Goal: Task Accomplishment & Management: Complete application form

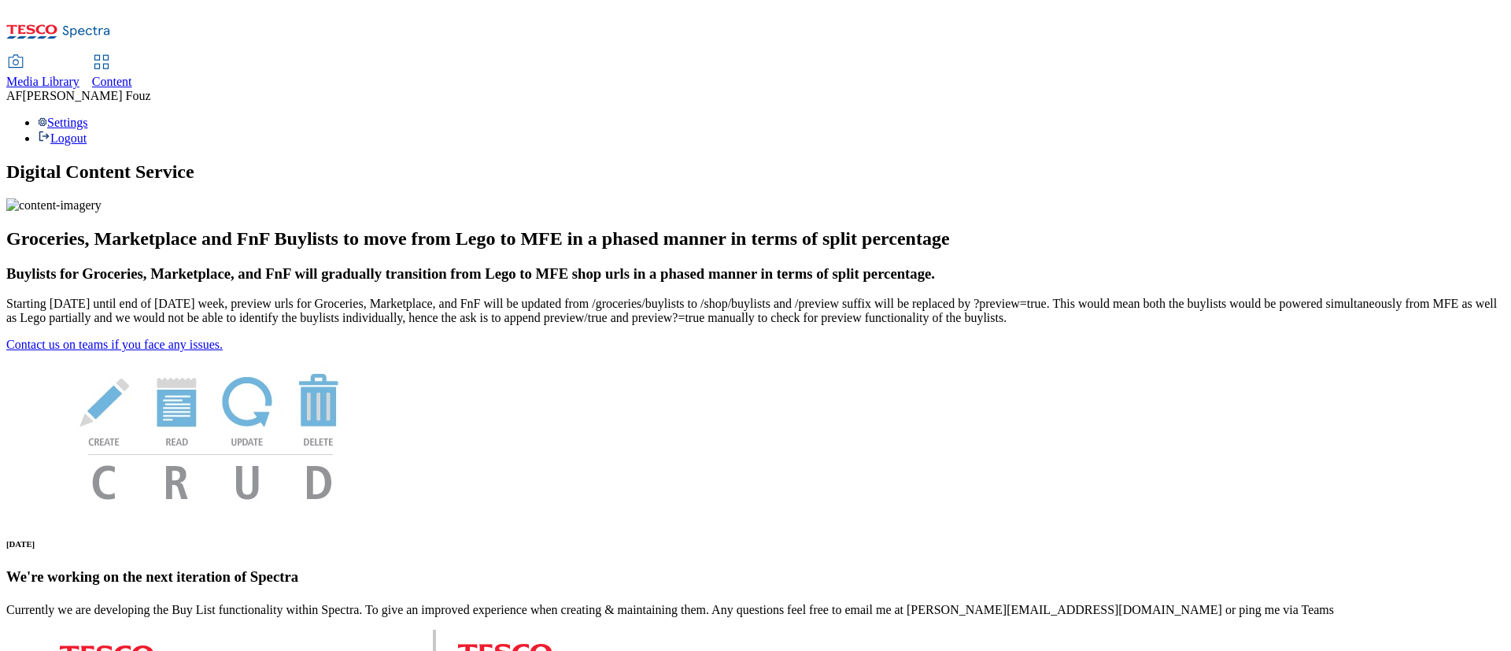
click at [132, 75] on span "Content" at bounding box center [112, 81] width 40 height 13
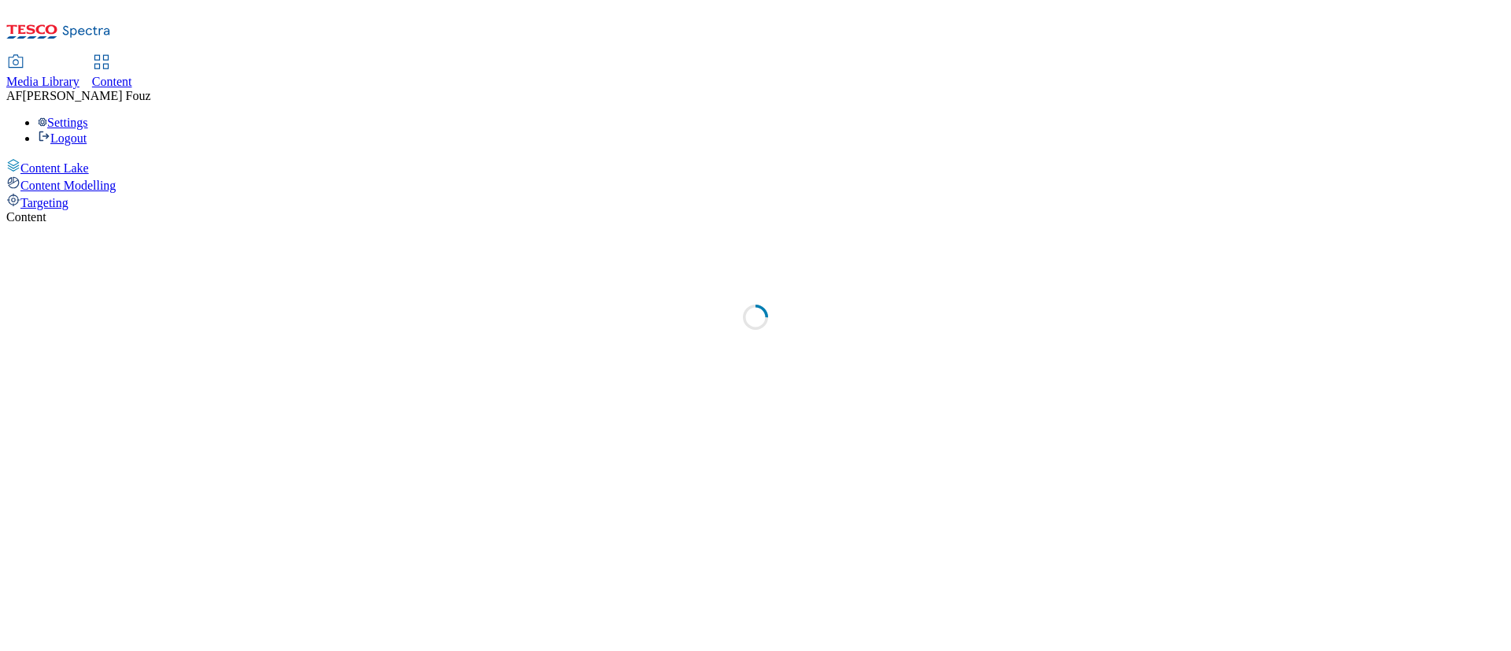
select select "ghs-[GEOGRAPHIC_DATA]"
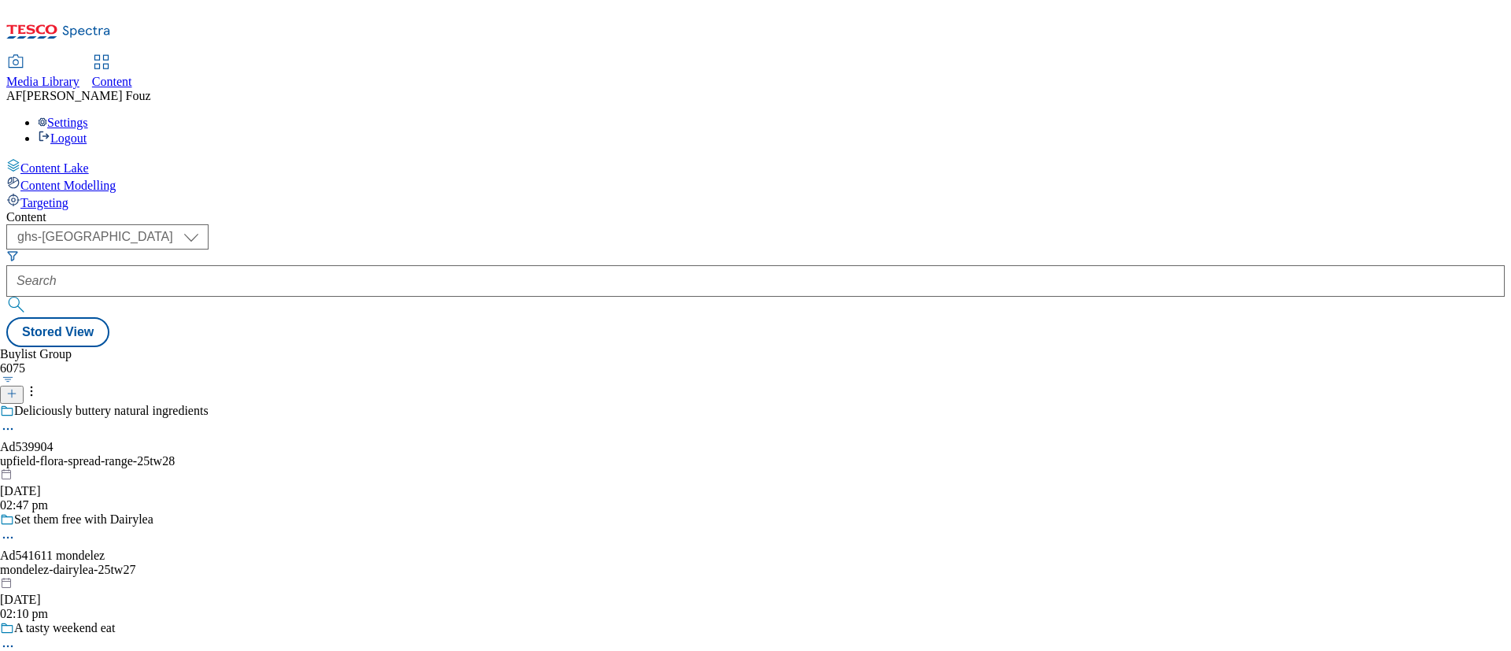
click at [886, 347] on div "Buylist Group 6075 Deliciously buttery natural ingredients Ad539904 upfield-flo…" at bounding box center [755, 347] width 1498 height 0
click at [17, 388] on icon at bounding box center [11, 393] width 11 height 11
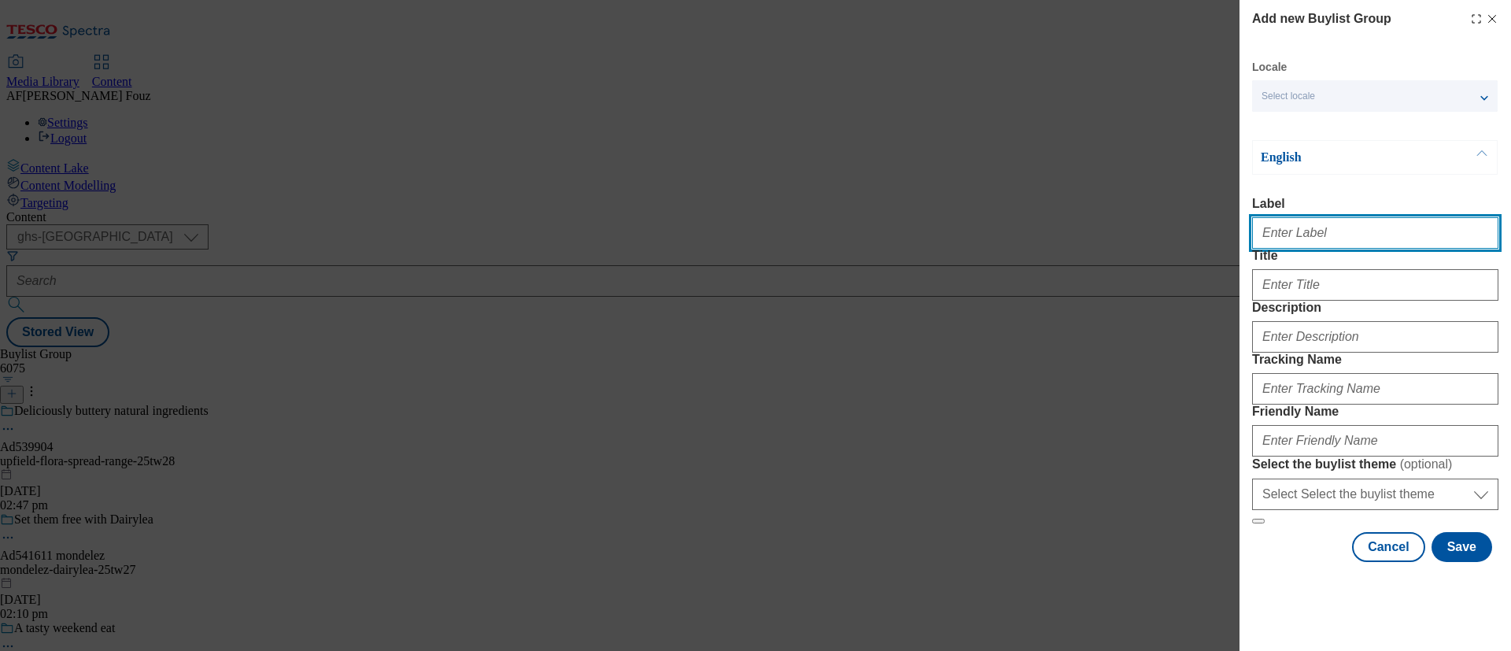
click at [1284, 236] on input "Label" at bounding box center [1375, 232] width 246 height 31
paste input "TUK011224"
type input "TUK011224"
click at [1342, 270] on form "Label TUK011224 Title Description Tracking Name Friendly Name Select the buylis…" at bounding box center [1375, 360] width 246 height 327
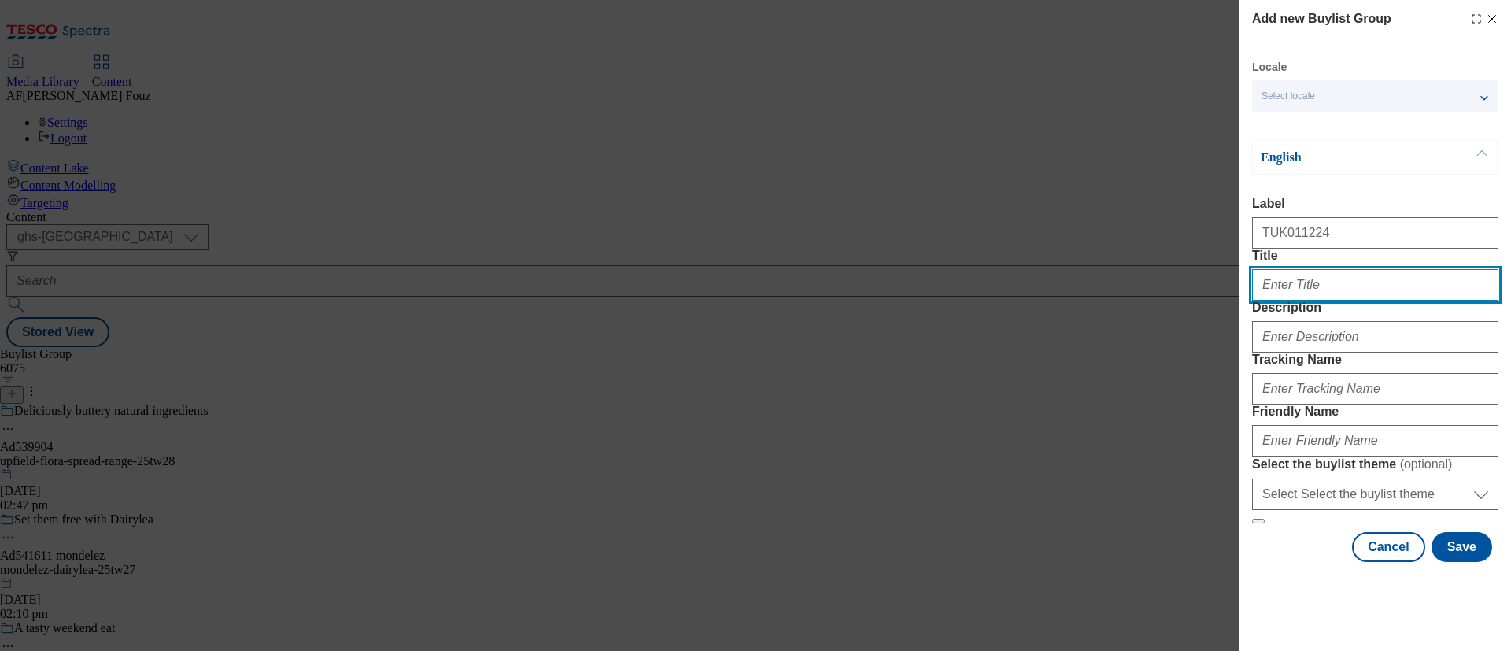
click at [1295, 301] on input "Title" at bounding box center [1375, 284] width 246 height 31
paste input "There's no taste like home"
type input "There's no taste like home"
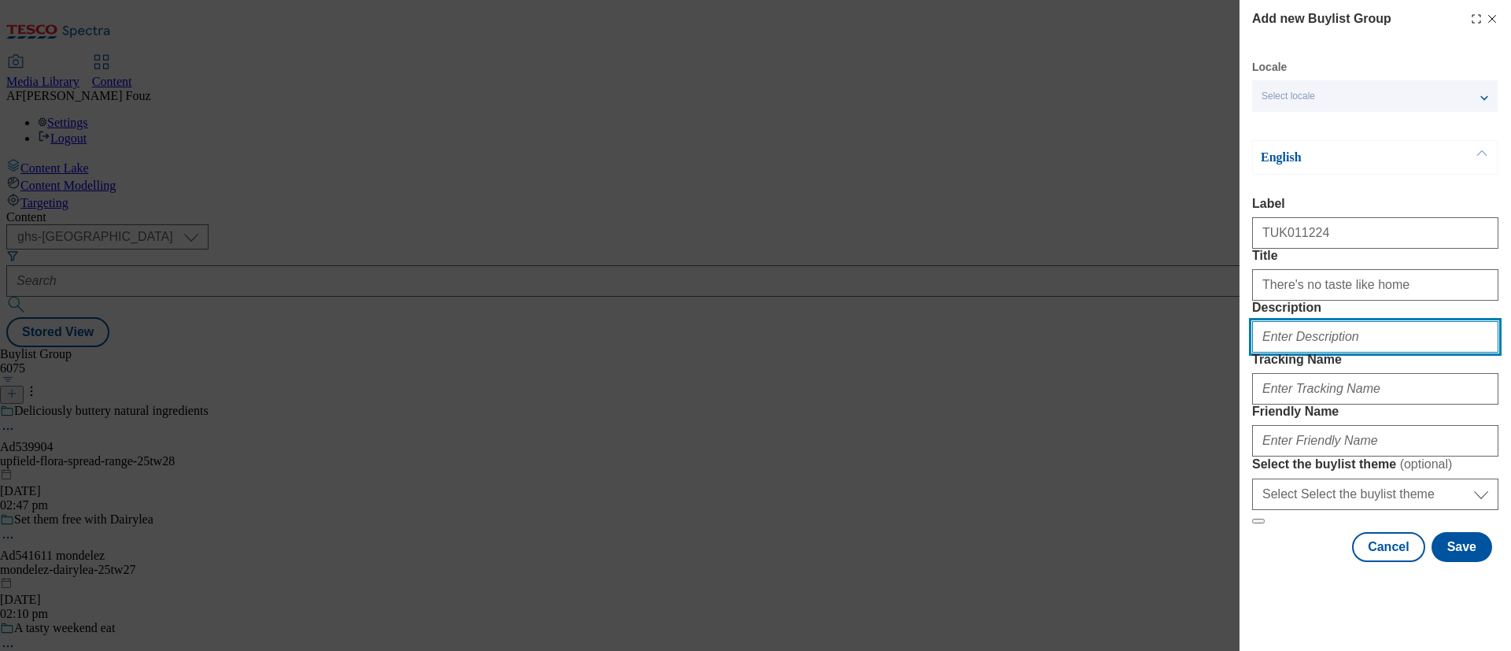
click at [1352, 352] on input "Description" at bounding box center [1375, 336] width 246 height 31
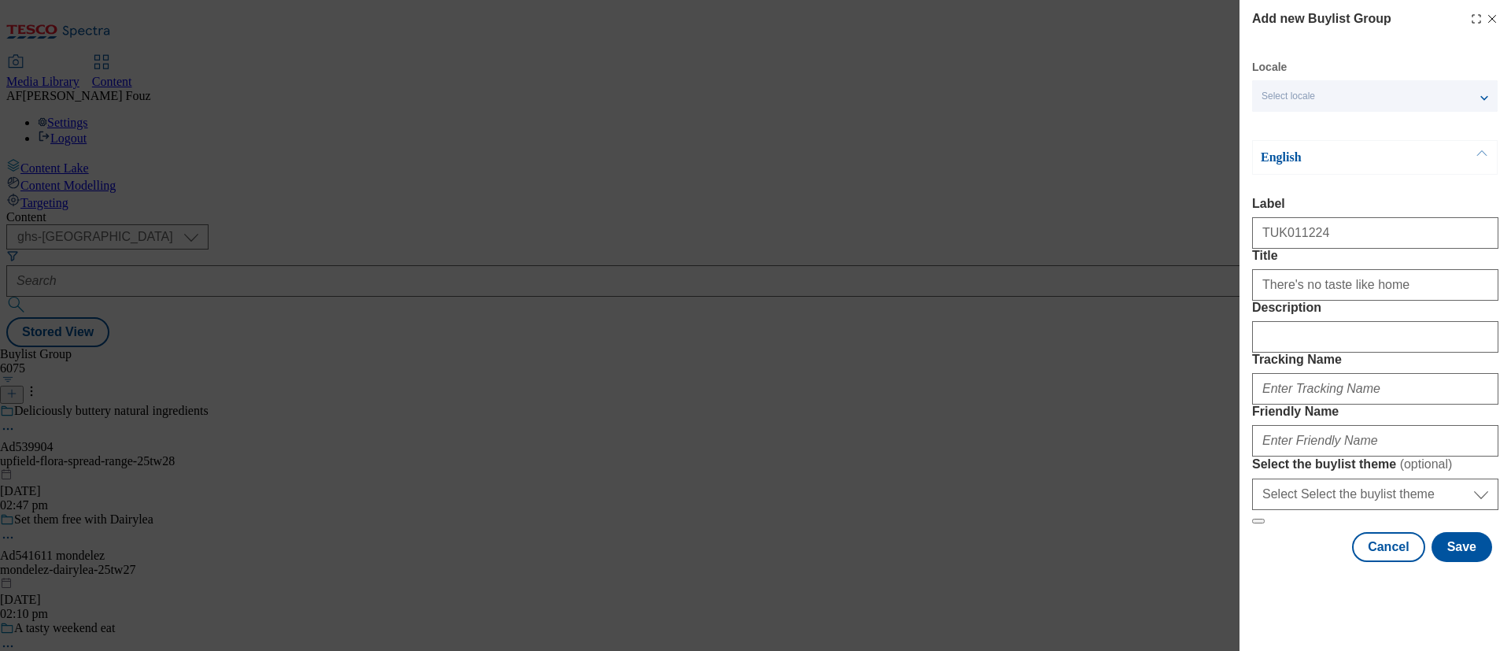
click at [1343, 419] on label "Friendly Name" at bounding box center [1375, 411] width 246 height 14
click at [1343, 456] on input "Friendly Name" at bounding box center [1375, 440] width 246 height 31
click at [1367, 404] on input "Tracking Name" at bounding box center [1375, 388] width 246 height 31
click at [1277, 234] on input "TUK011224" at bounding box center [1375, 232] width 246 height 31
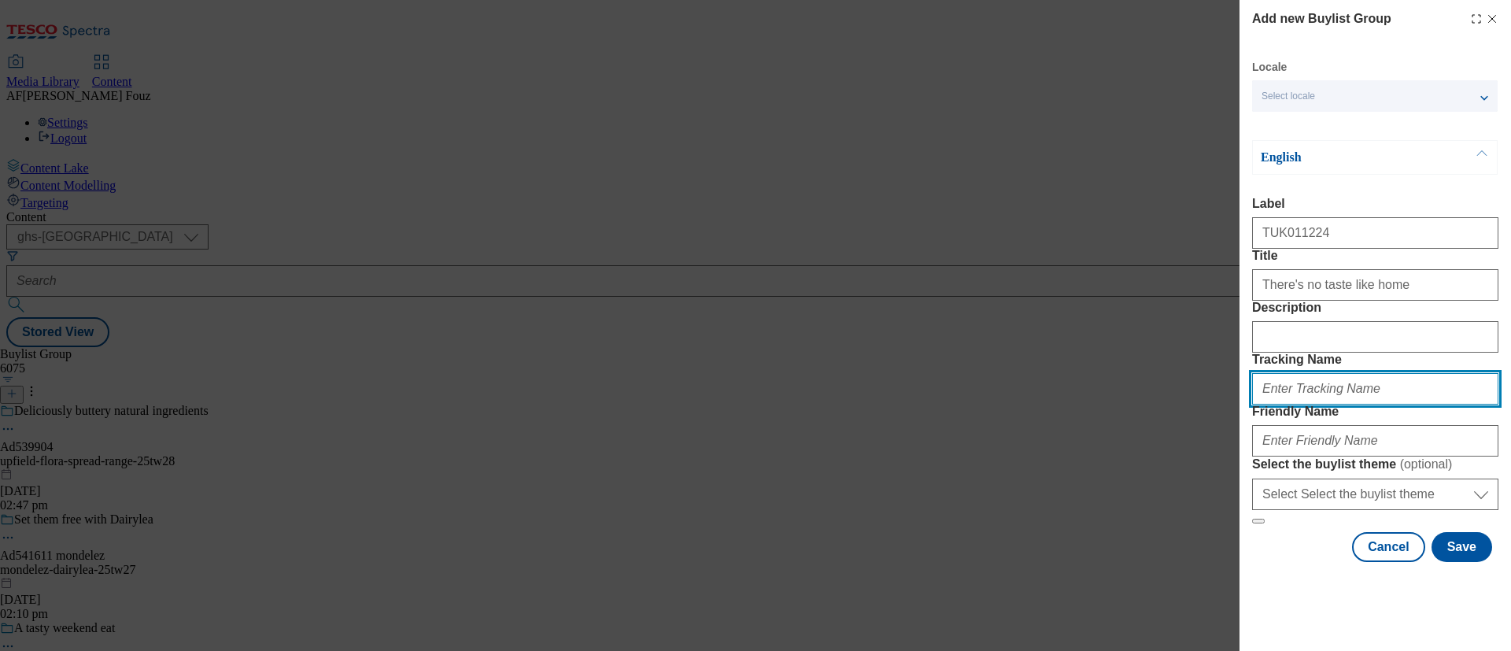
click at [1310, 404] on input "Tracking Name" at bounding box center [1375, 388] width 246 height 31
paste input "TUK011224"
type input "DH_TUK011224"
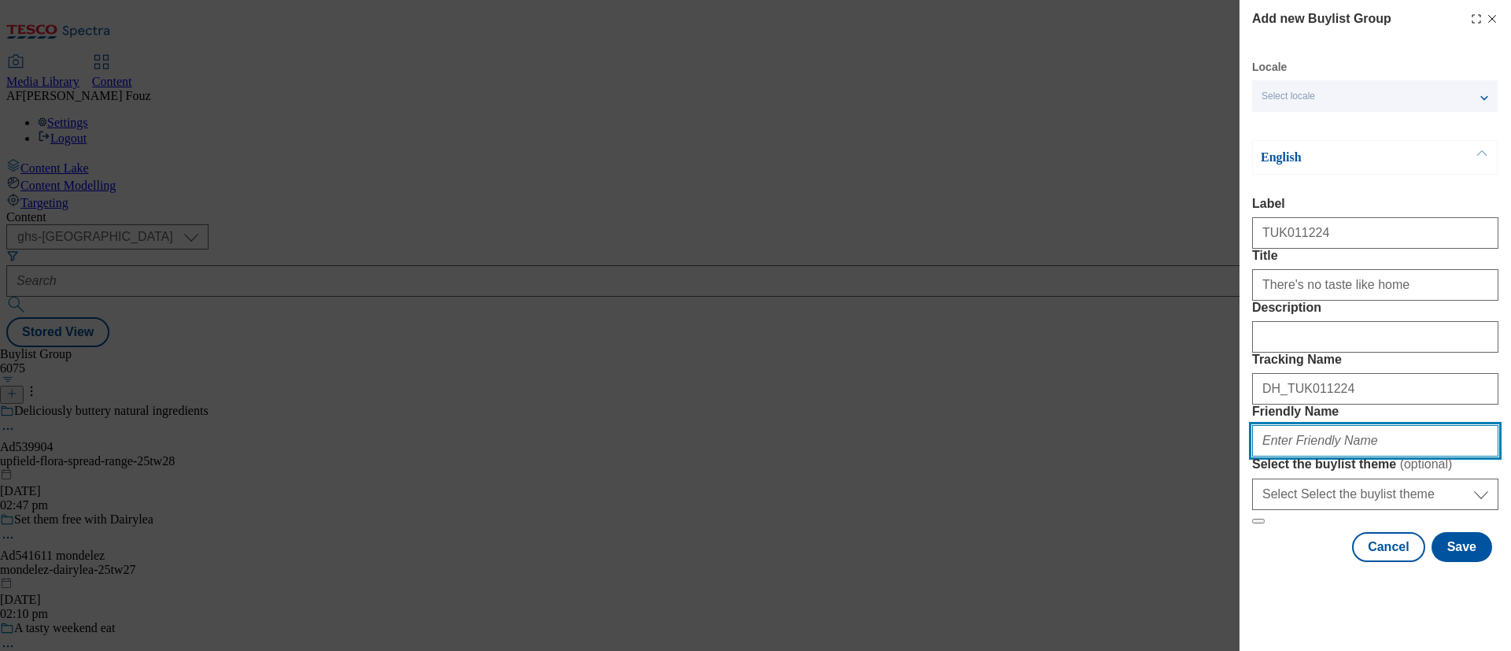
click at [1345, 456] on input "Friendly Name" at bounding box center [1375, 440] width 246 height 31
type input "L"
type input "lucozade-ribena-25tw29"
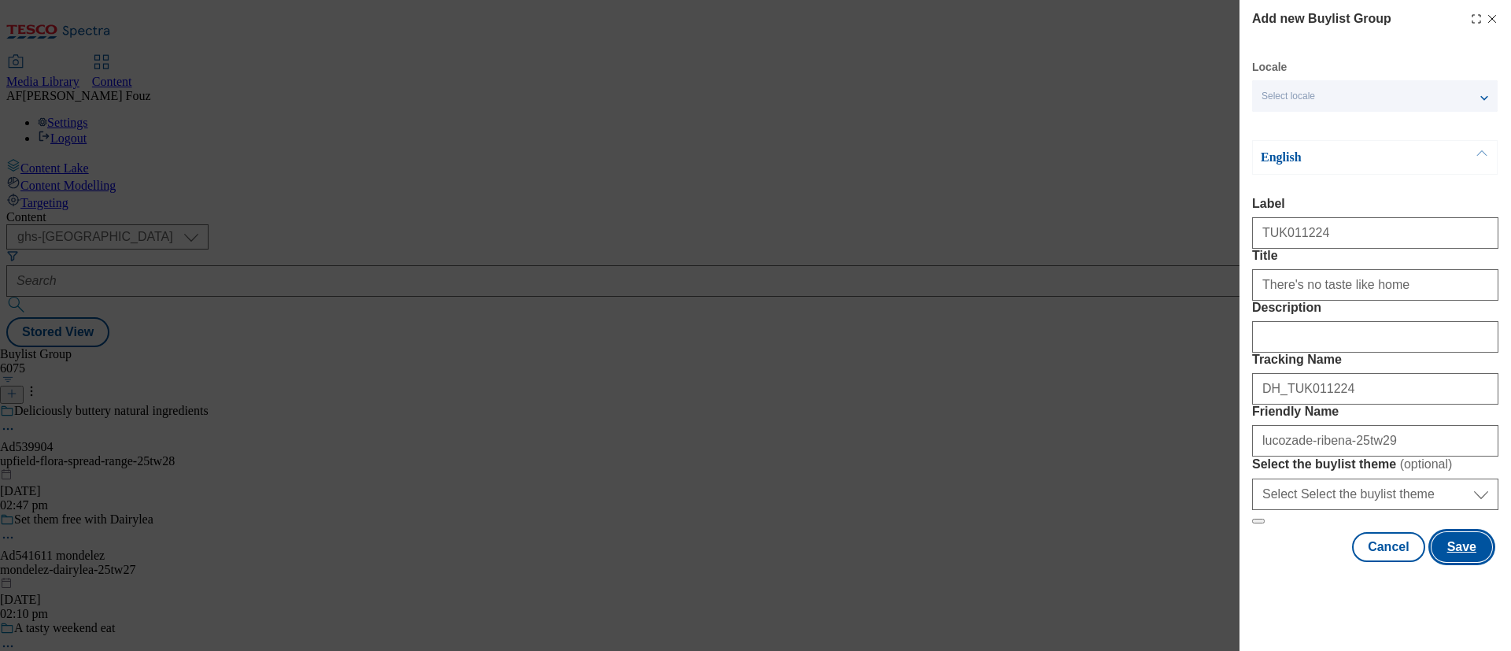
click at [1456, 562] on button "Save" at bounding box center [1461, 547] width 61 height 30
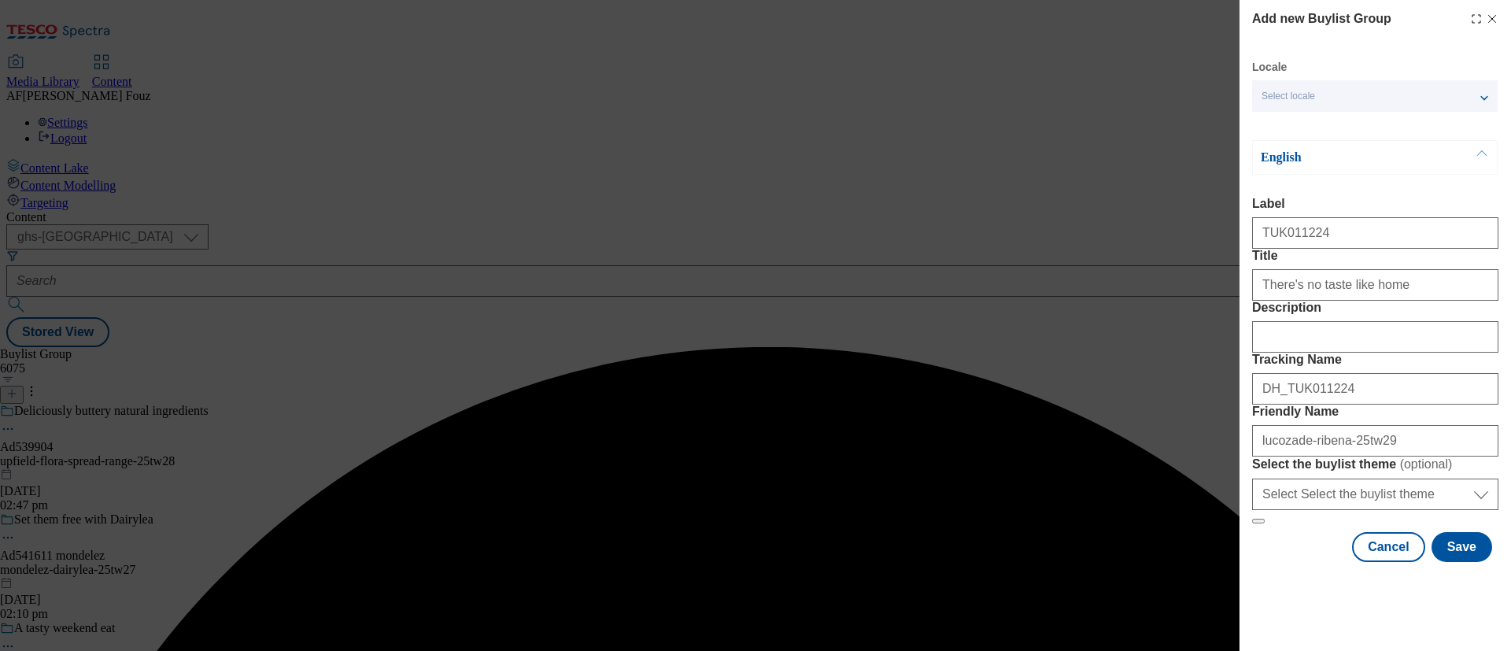
scroll to position [87, 0]
click at [1374, 321] on input "Description" at bounding box center [1375, 336] width 246 height 31
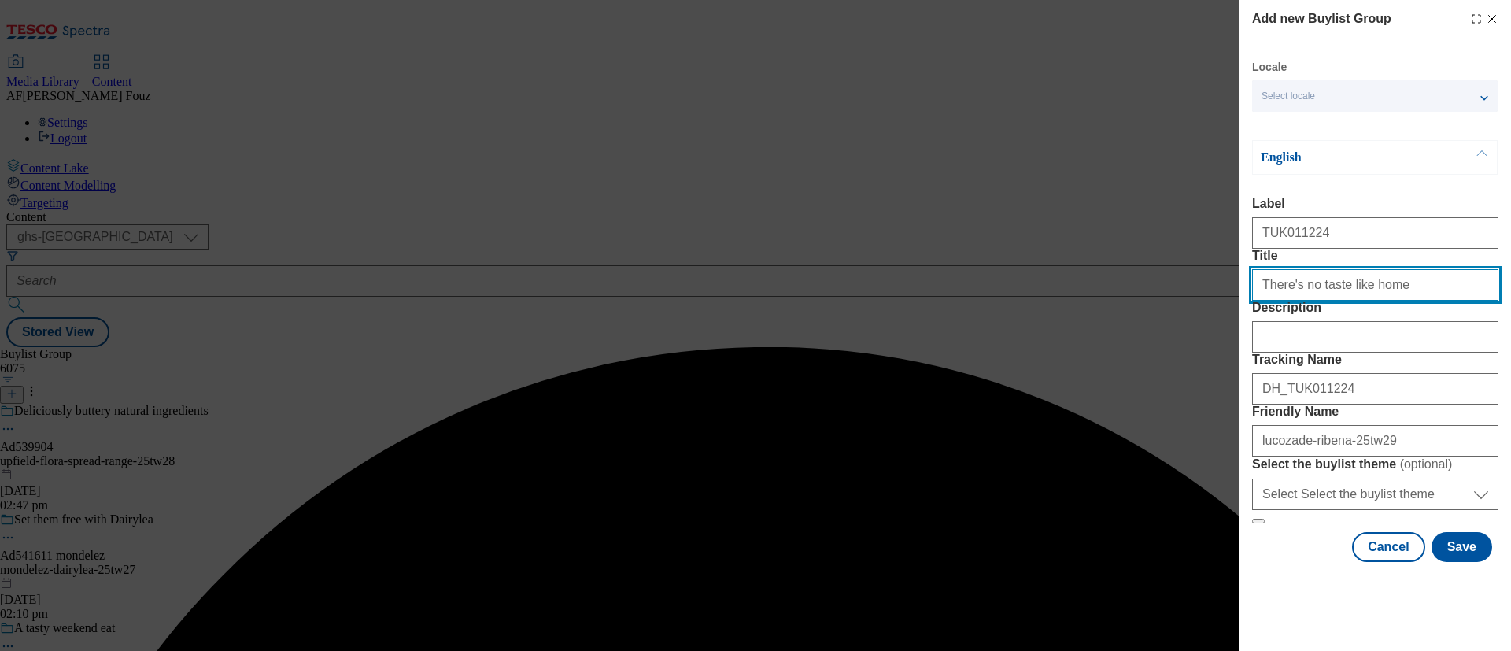
click at [1399, 269] on input "Title" at bounding box center [1375, 284] width 246 height 31
type input "There's no taste like home"
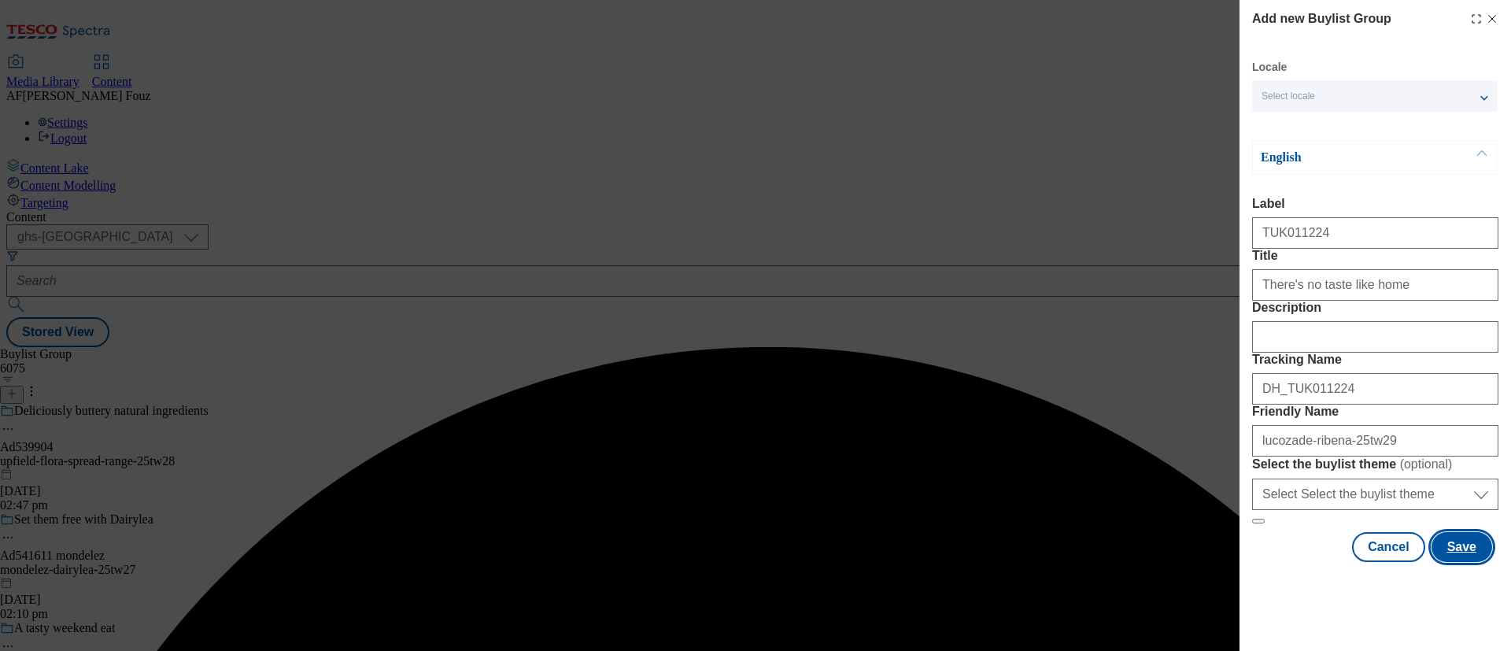
click at [1448, 562] on button "Save" at bounding box center [1461, 547] width 61 height 30
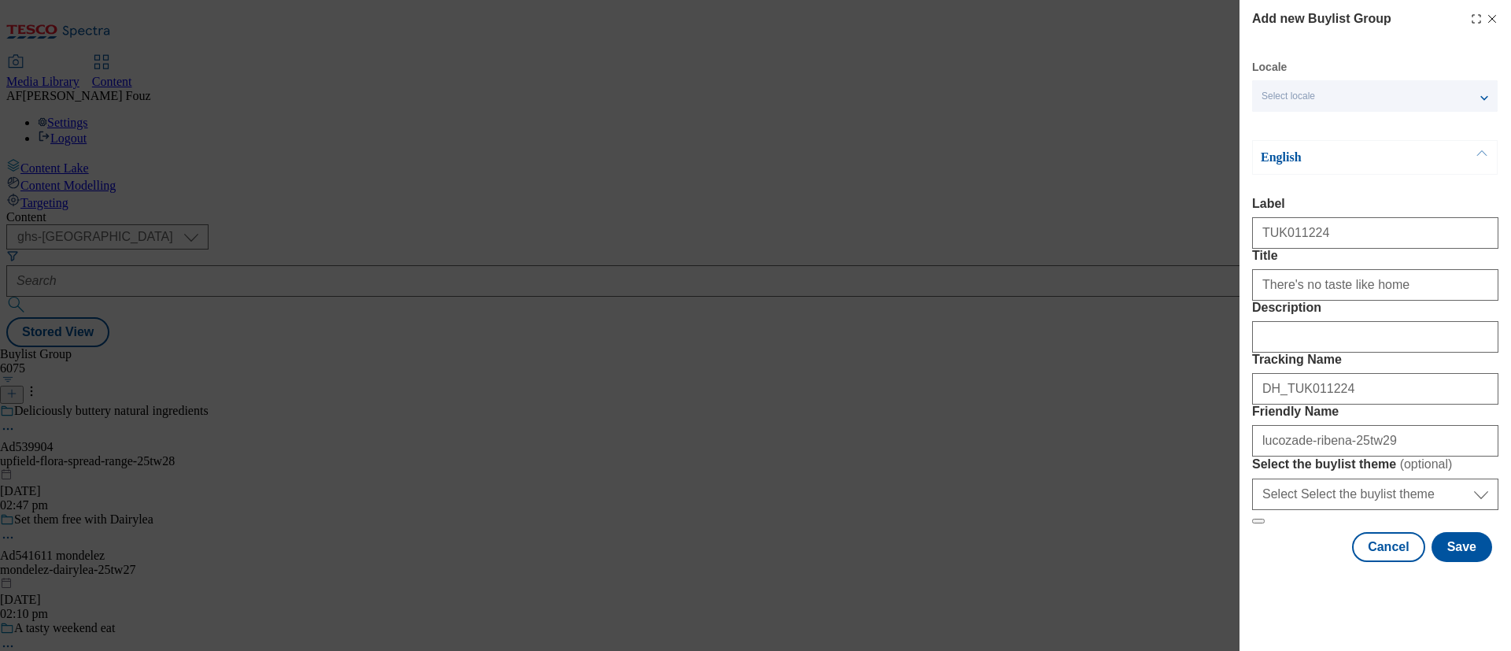
scroll to position [102, 0]
click at [1447, 562] on button "Save" at bounding box center [1461, 547] width 61 height 30
click at [1336, 452] on input "lucozade-ribena-25tw29" at bounding box center [1375, 440] width 246 height 31
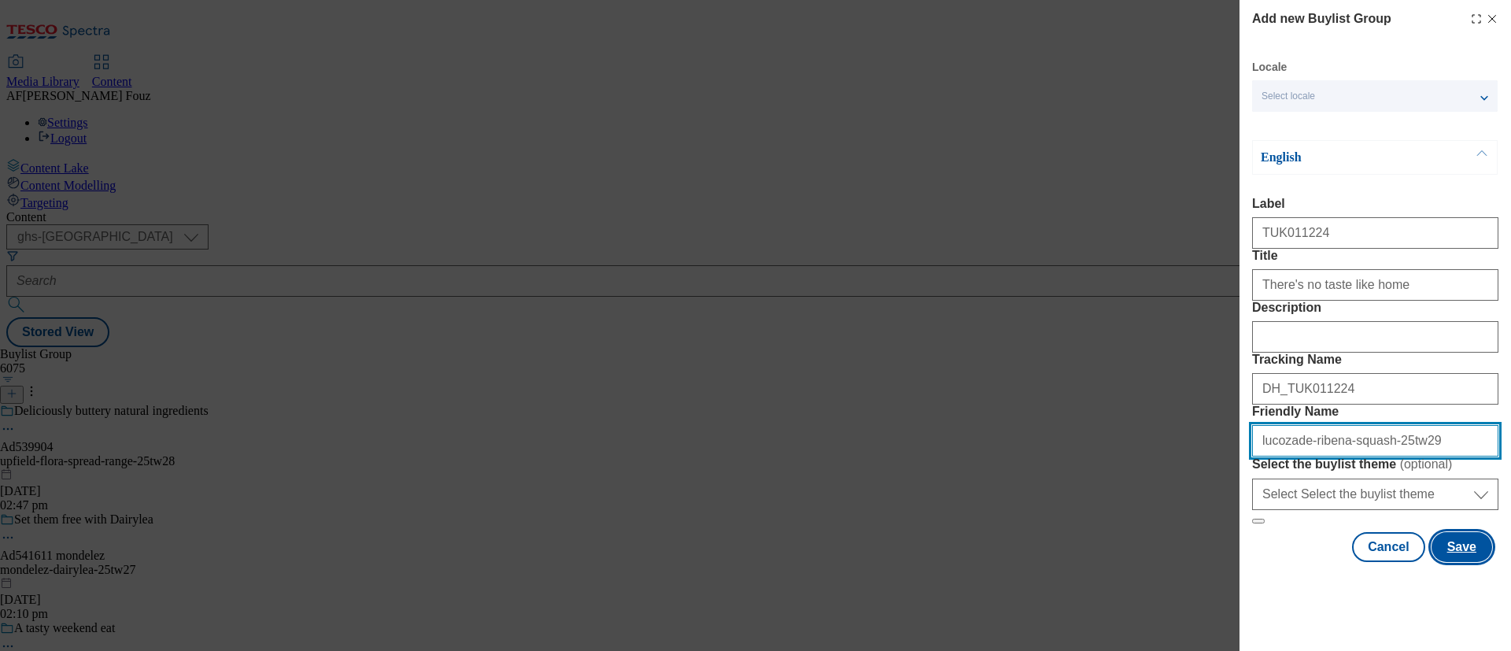
type input "lucozade-ribena-squash-25tw29"
click at [1460, 562] on button "Save" at bounding box center [1461, 547] width 61 height 30
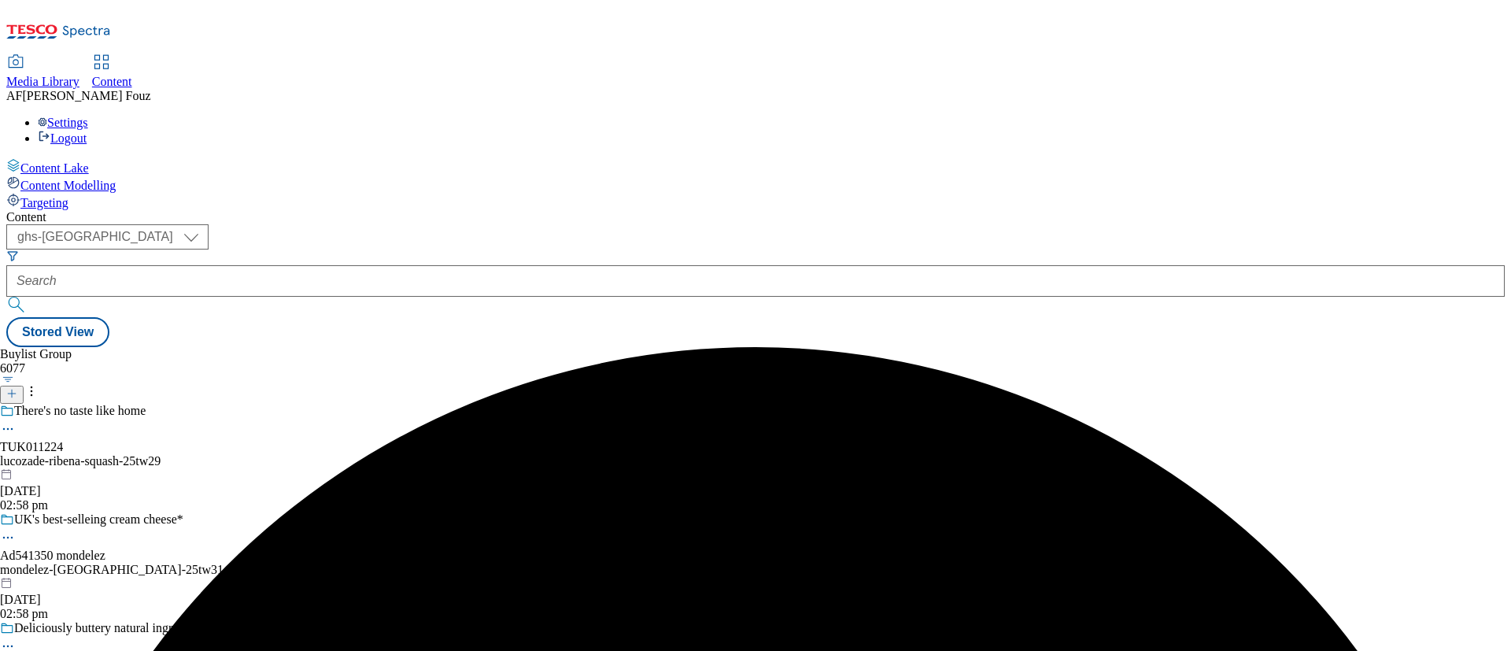
click at [235, 454] on div "lucozade-ribena-squash-25tw29" at bounding box center [117, 461] width 235 height 14
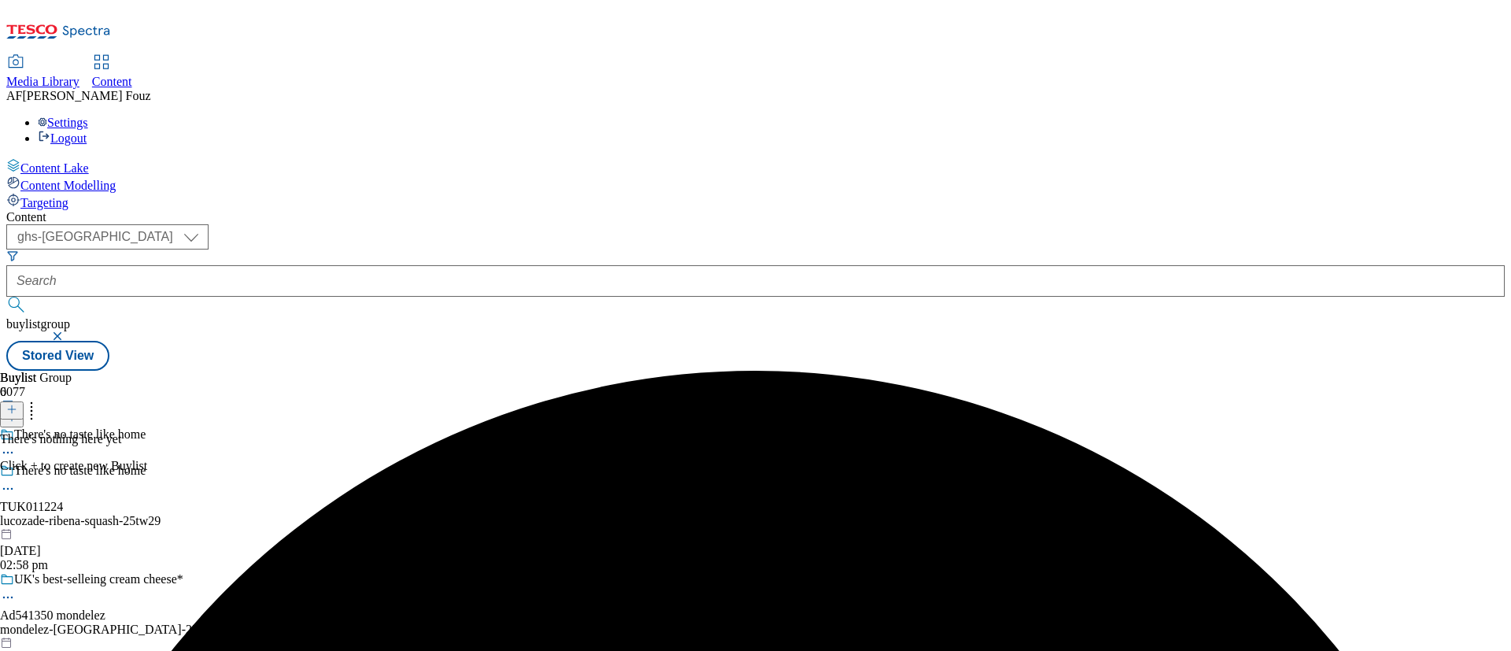
click at [17, 404] on icon at bounding box center [11, 409] width 11 height 11
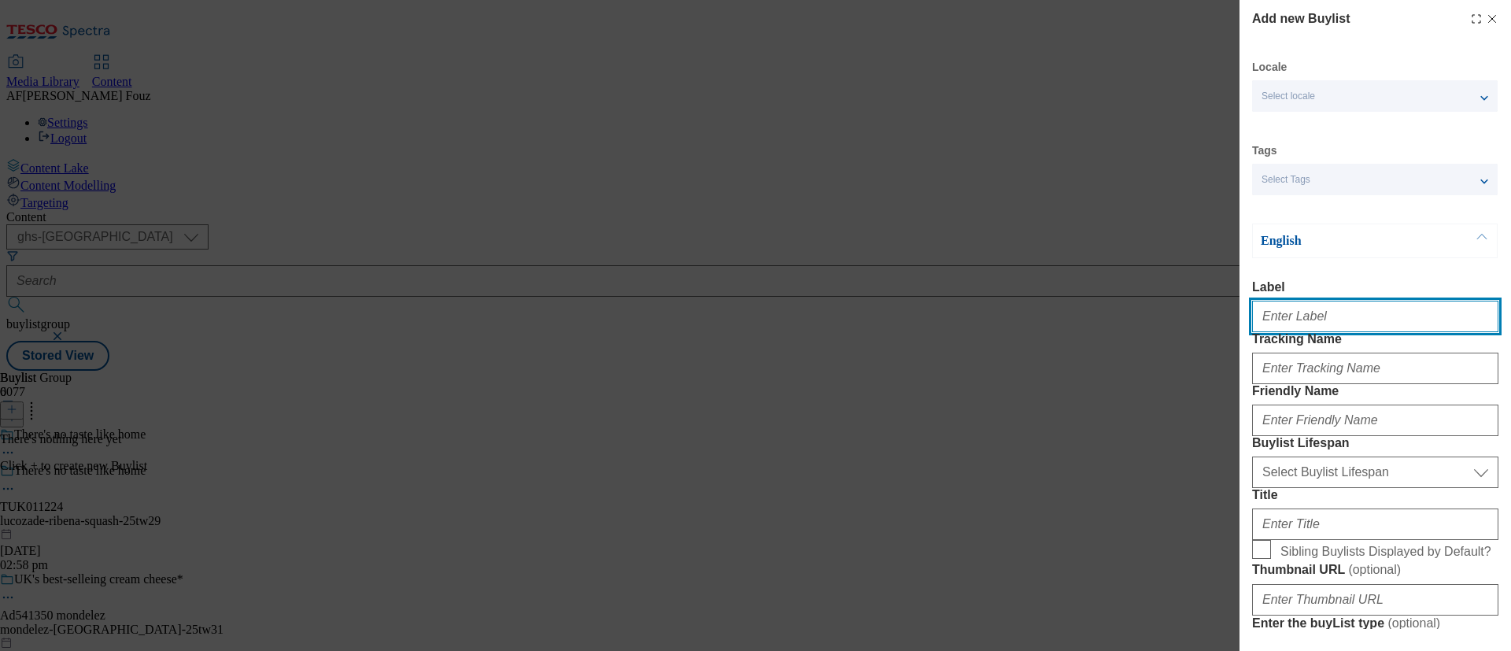
click at [1339, 312] on input "Label" at bounding box center [1375, 316] width 246 height 31
paste input "TUK011224"
type input "TUK011224"
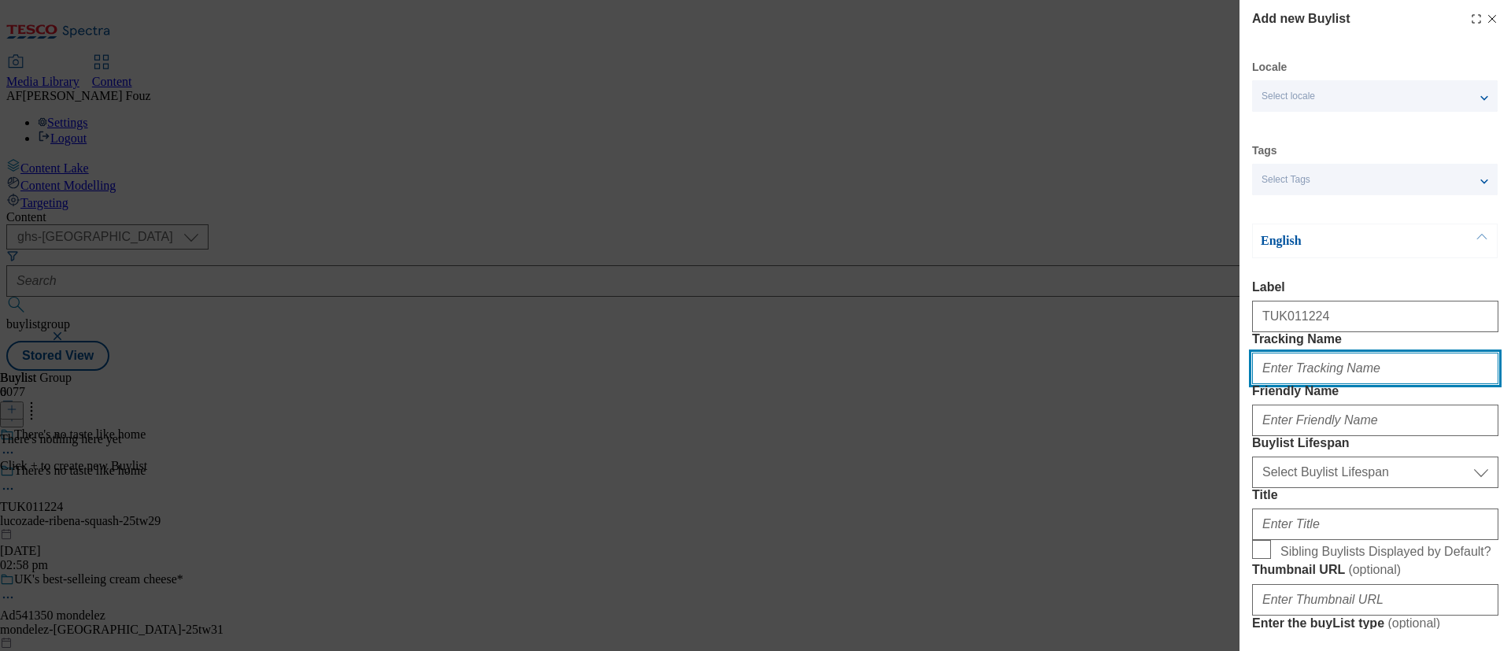
click at [1283, 384] on input "Tracking Name" at bounding box center [1375, 367] width 246 height 31
paste input "TUK011224"
type input "DH_TUK011224"
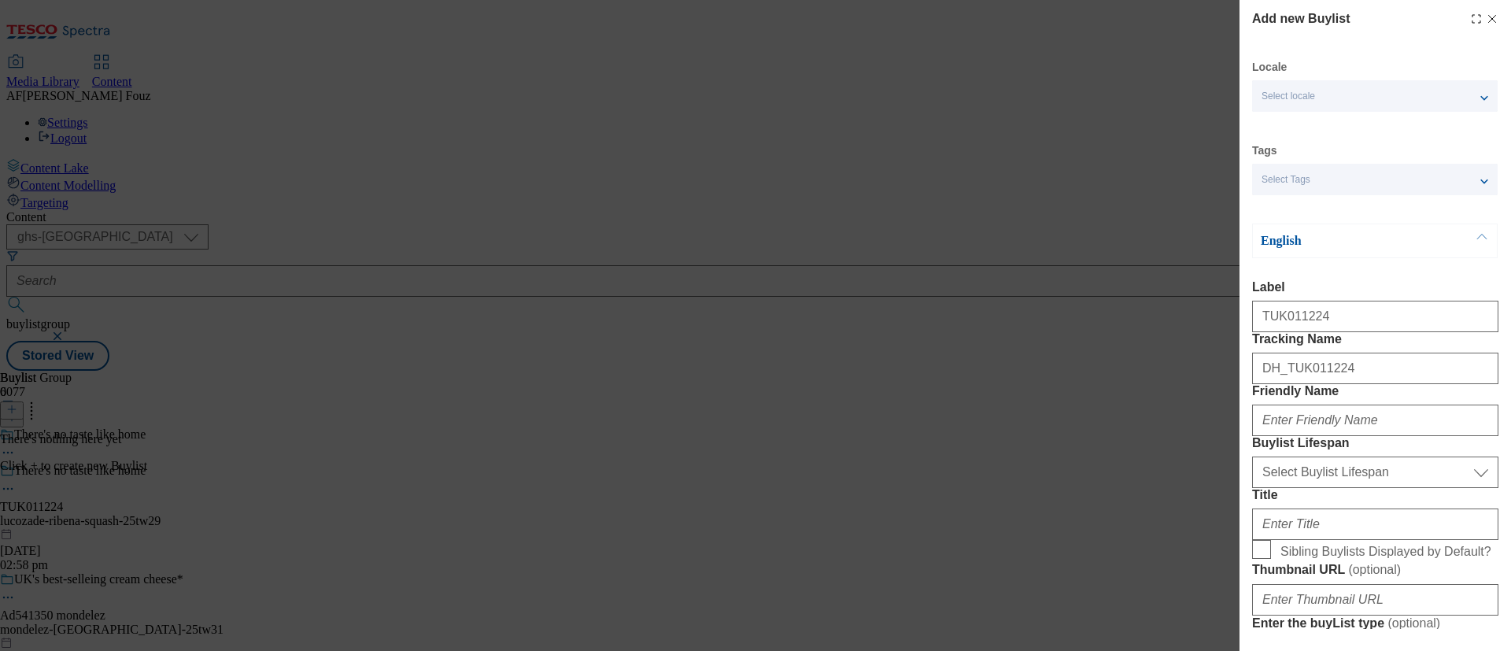
click at [1415, 398] on label "Friendly Name" at bounding box center [1375, 391] width 246 height 14
click at [1415, 436] on input "Friendly Name" at bounding box center [1375, 419] width 246 height 31
click at [1320, 436] on input "Friendly Name" at bounding box center [1375, 419] width 246 height 31
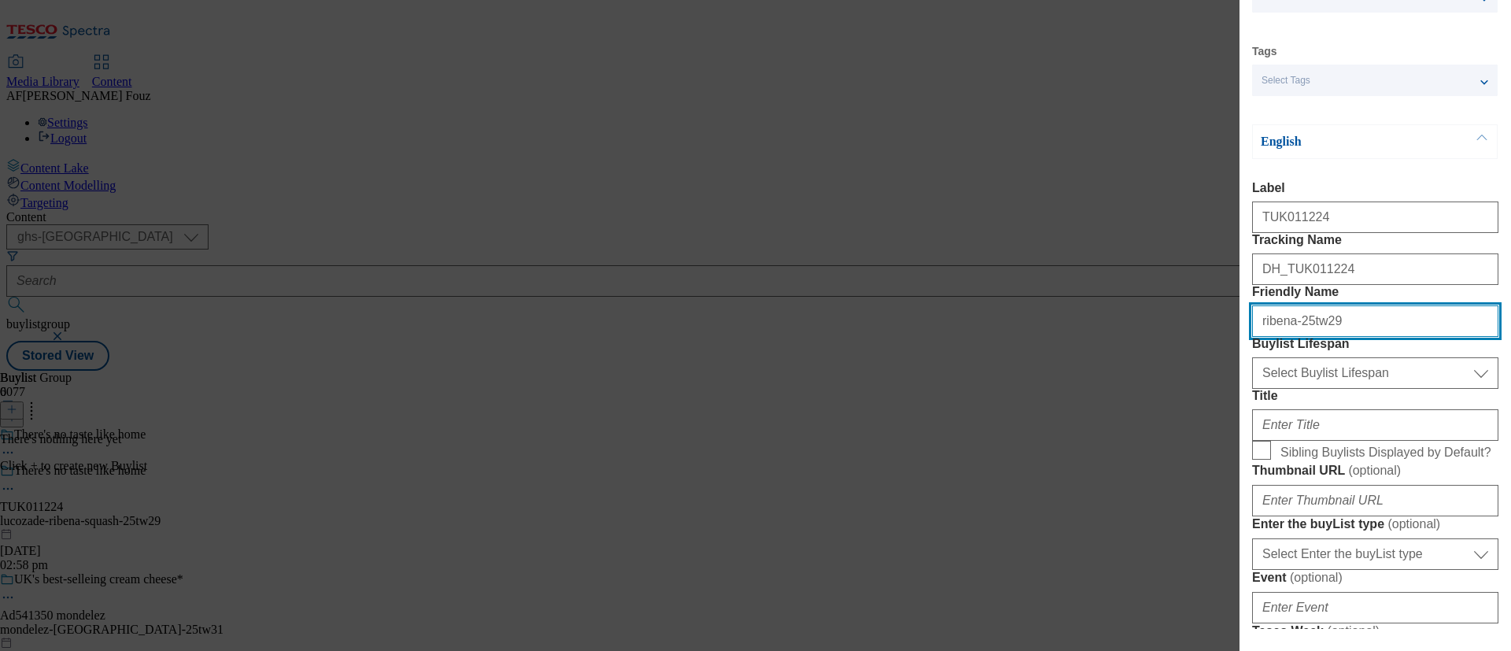
scroll to position [99, 0]
type input "ribena-25tw29"
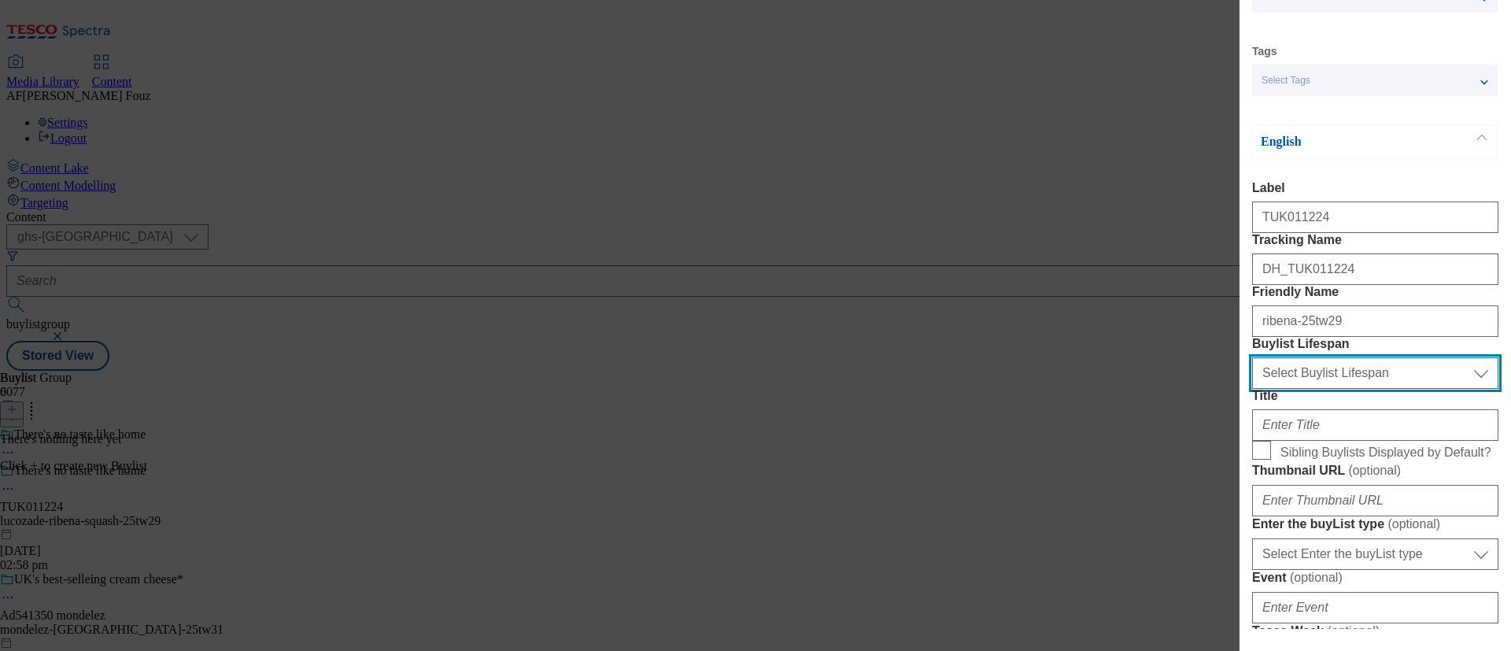
click at [1321, 389] on select "Select Buylist Lifespan evergreen seasonal tactical" at bounding box center [1375, 372] width 246 height 31
select select "tactical"
click at [1252, 389] on select "Select Buylist Lifespan evergreen seasonal tactical" at bounding box center [1375, 372] width 246 height 31
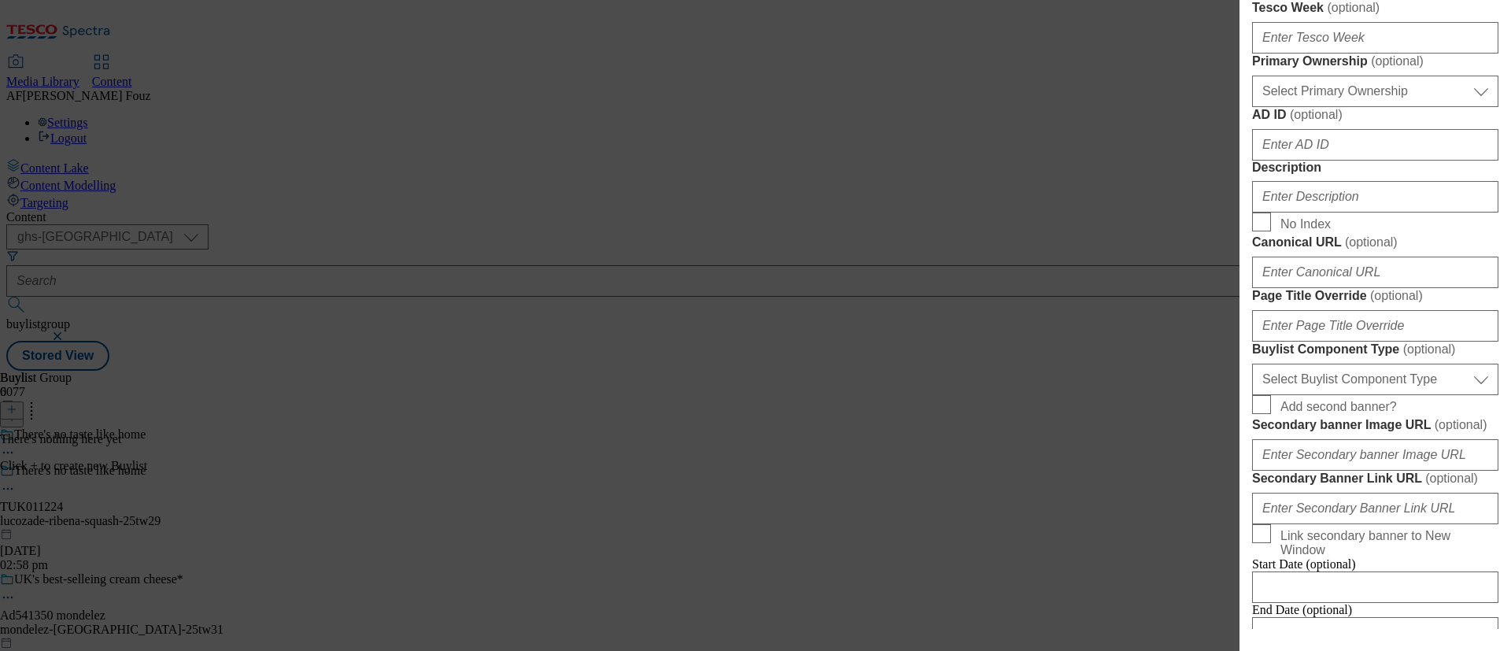
scroll to position [845, 0]
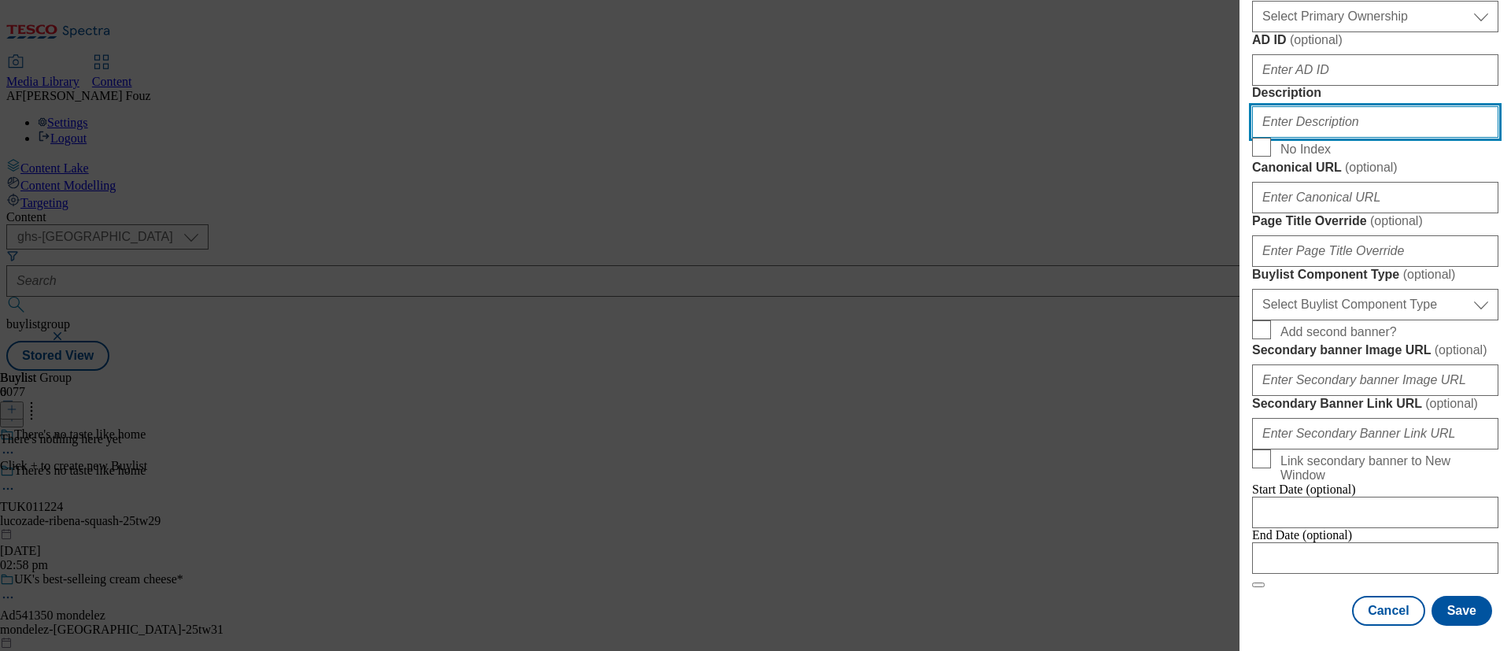
click at [1305, 138] on input "Description" at bounding box center [1375, 121] width 246 height 31
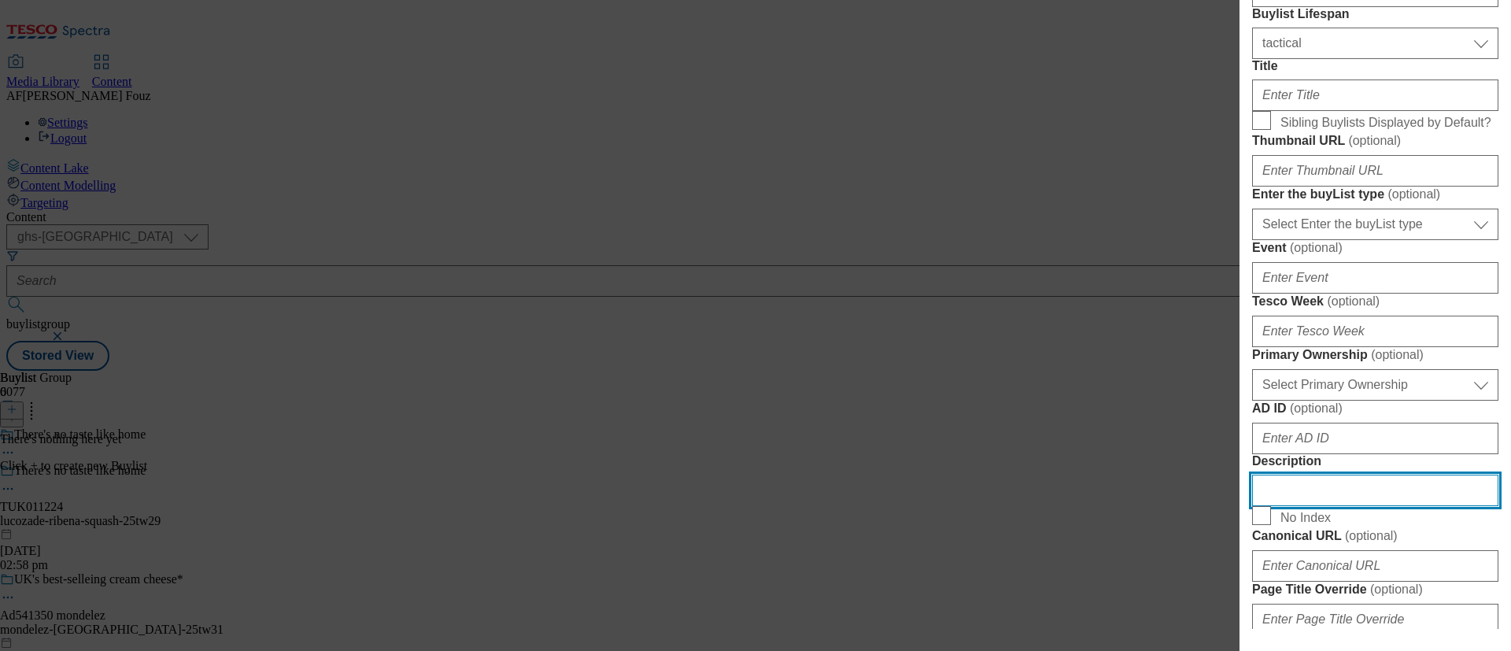
scroll to position [420, 0]
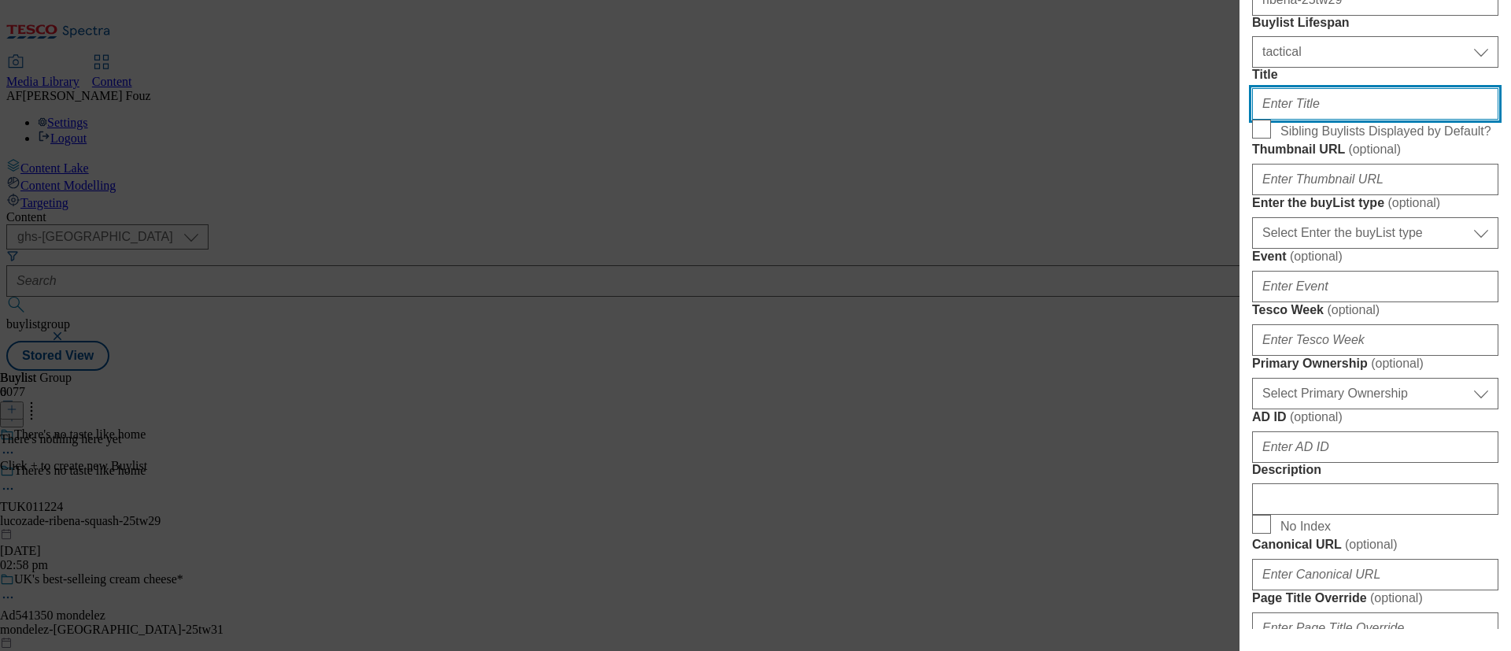
click at [1288, 120] on input "Title" at bounding box center [1375, 103] width 246 height 31
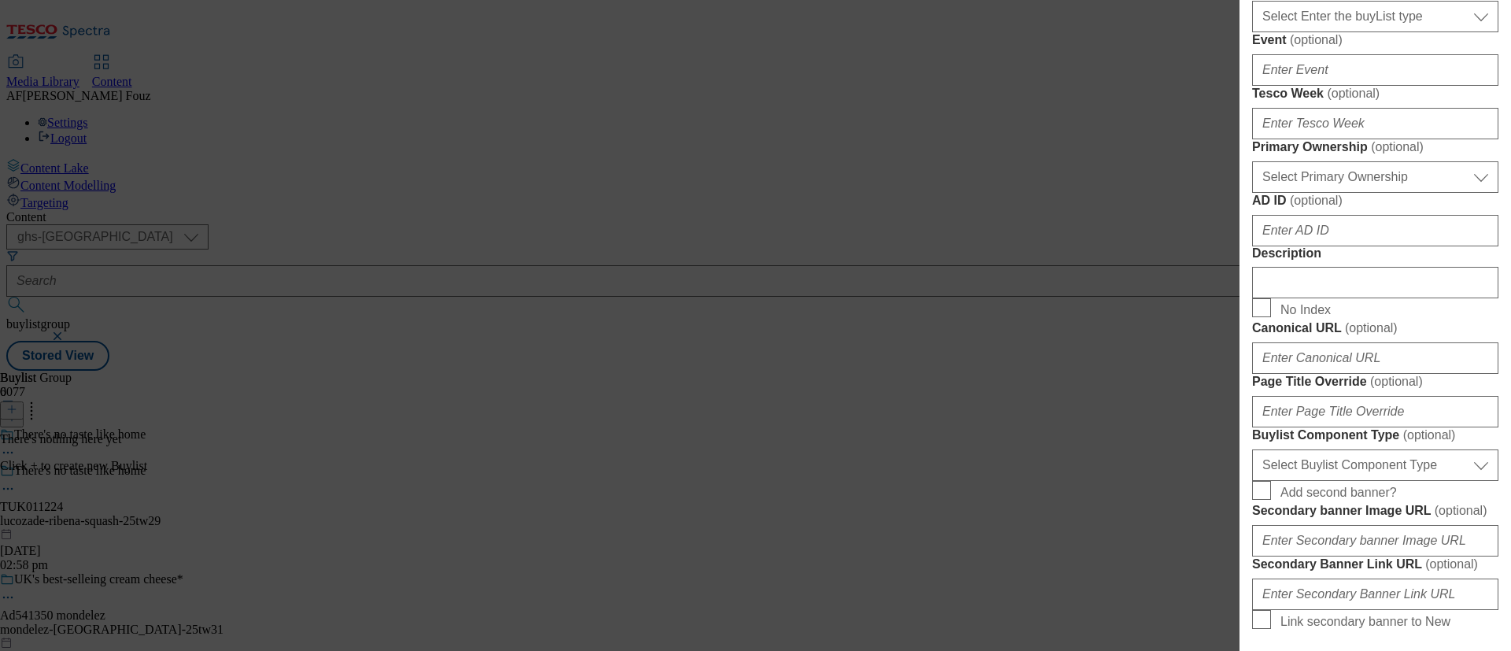
scroll to position [858, 0]
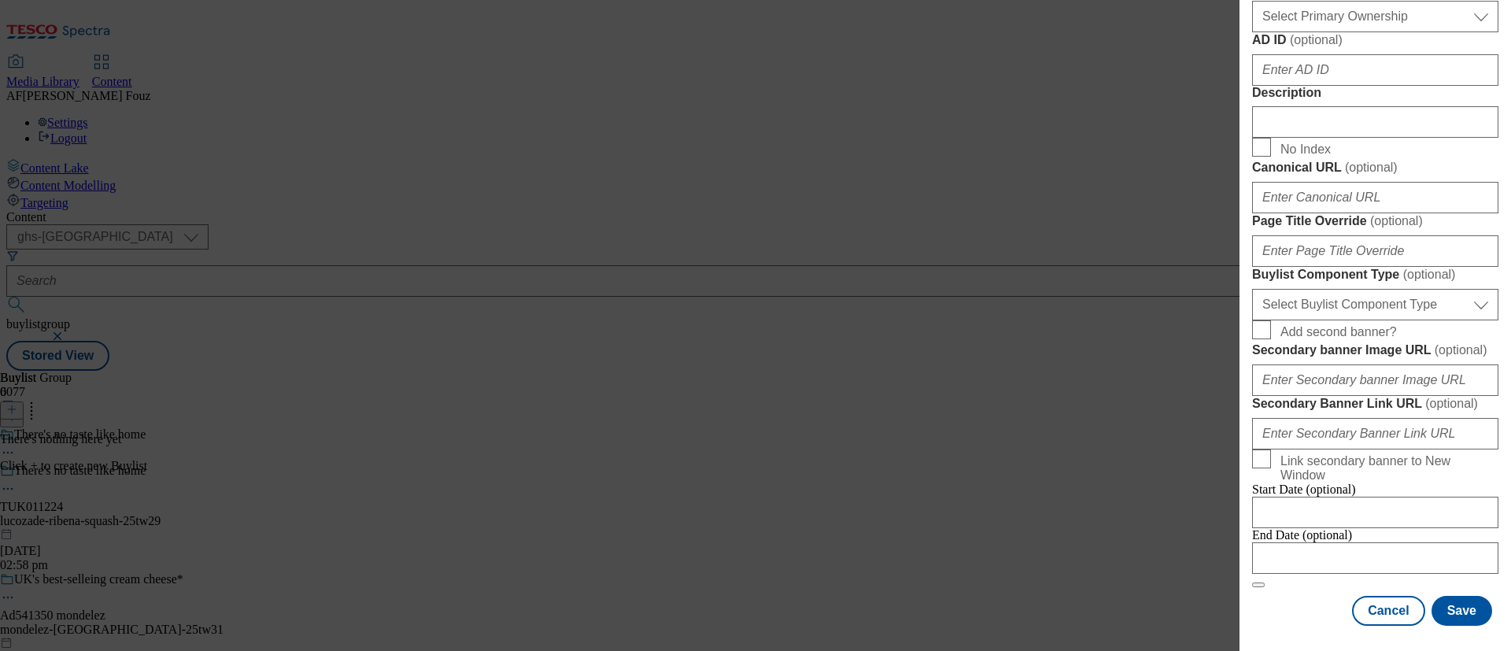
type input "Ribena Squash"
click at [1313, 138] on input "Description" at bounding box center [1375, 121] width 246 height 31
click at [1329, 542] on input "Modal" at bounding box center [1375, 557] width 246 height 31
select select "2025"
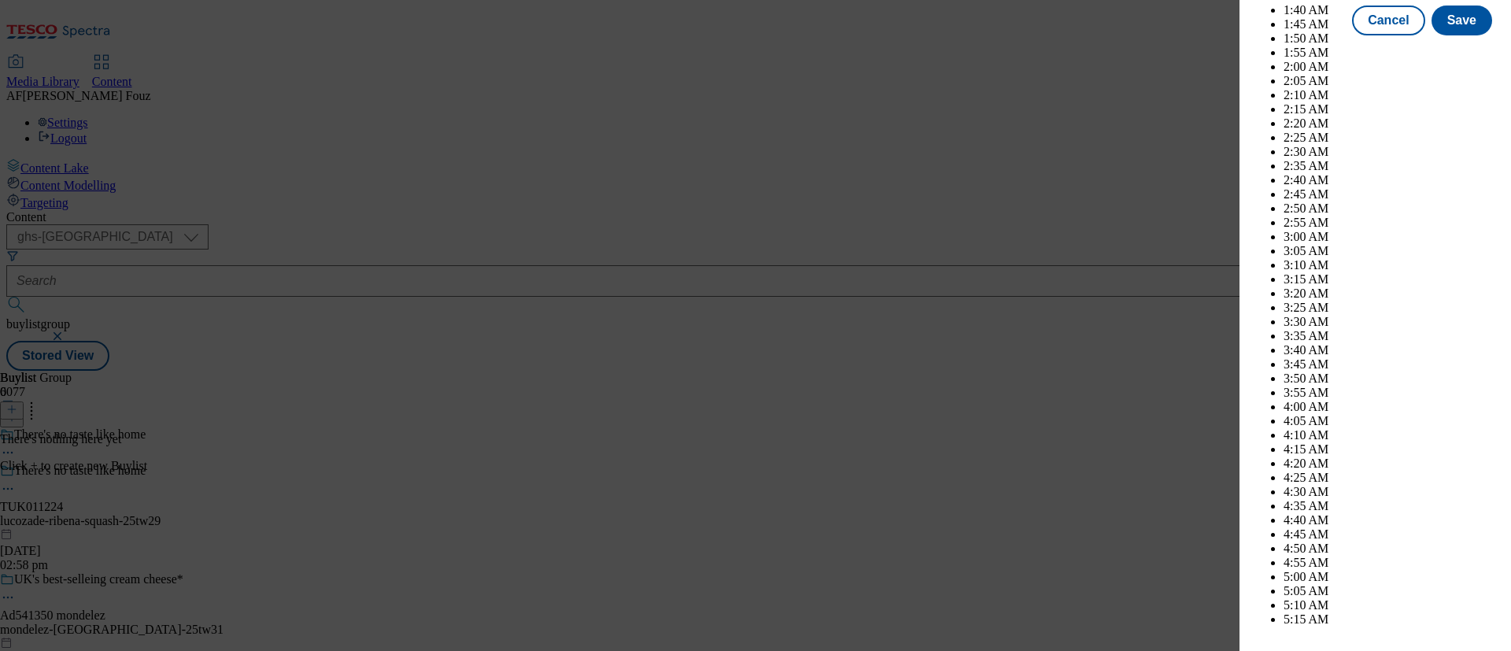
scroll to position [5199, 0]
select select "November"
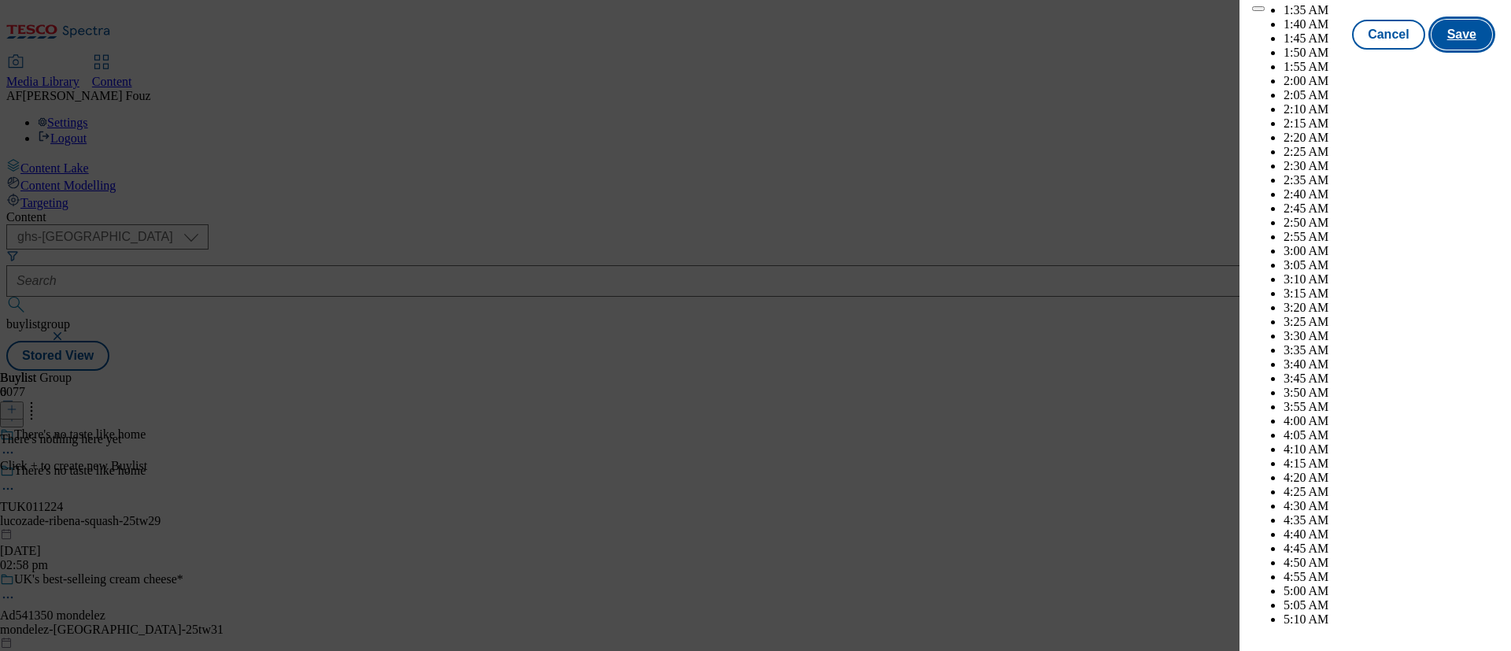
click at [1459, 50] on button "Save" at bounding box center [1461, 35] width 61 height 30
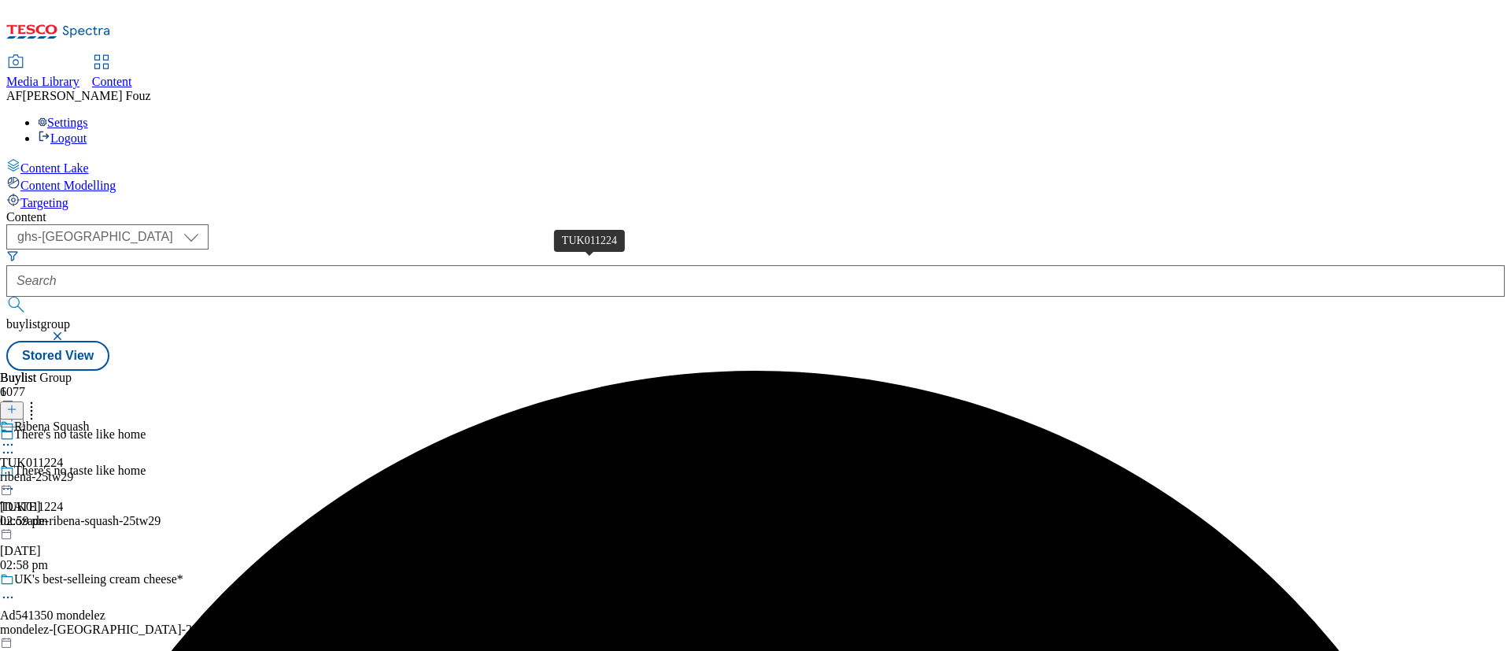
click at [63, 456] on span "TUK011224" at bounding box center [31, 463] width 63 height 14
click at [63, 492] on span "TUK011224" at bounding box center [31, 499] width 63 height 14
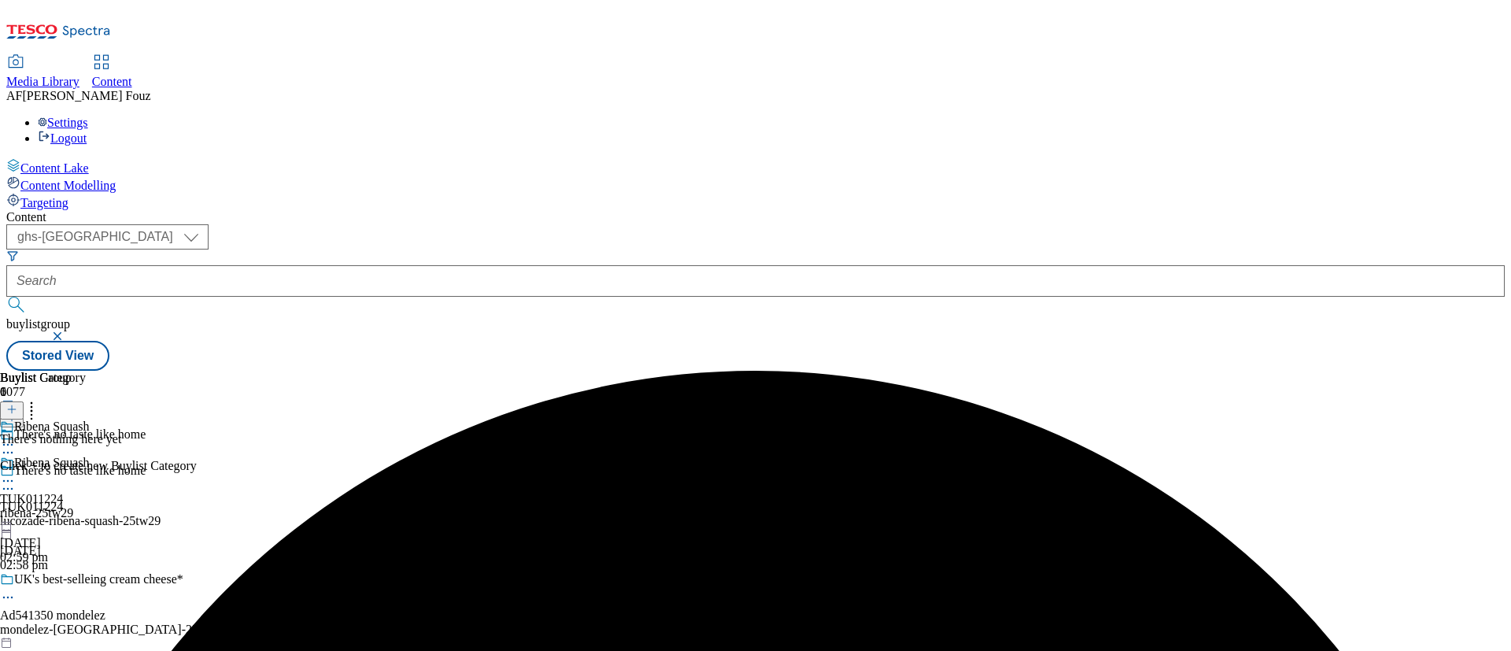
click at [24, 401] on button at bounding box center [12, 410] width 24 height 18
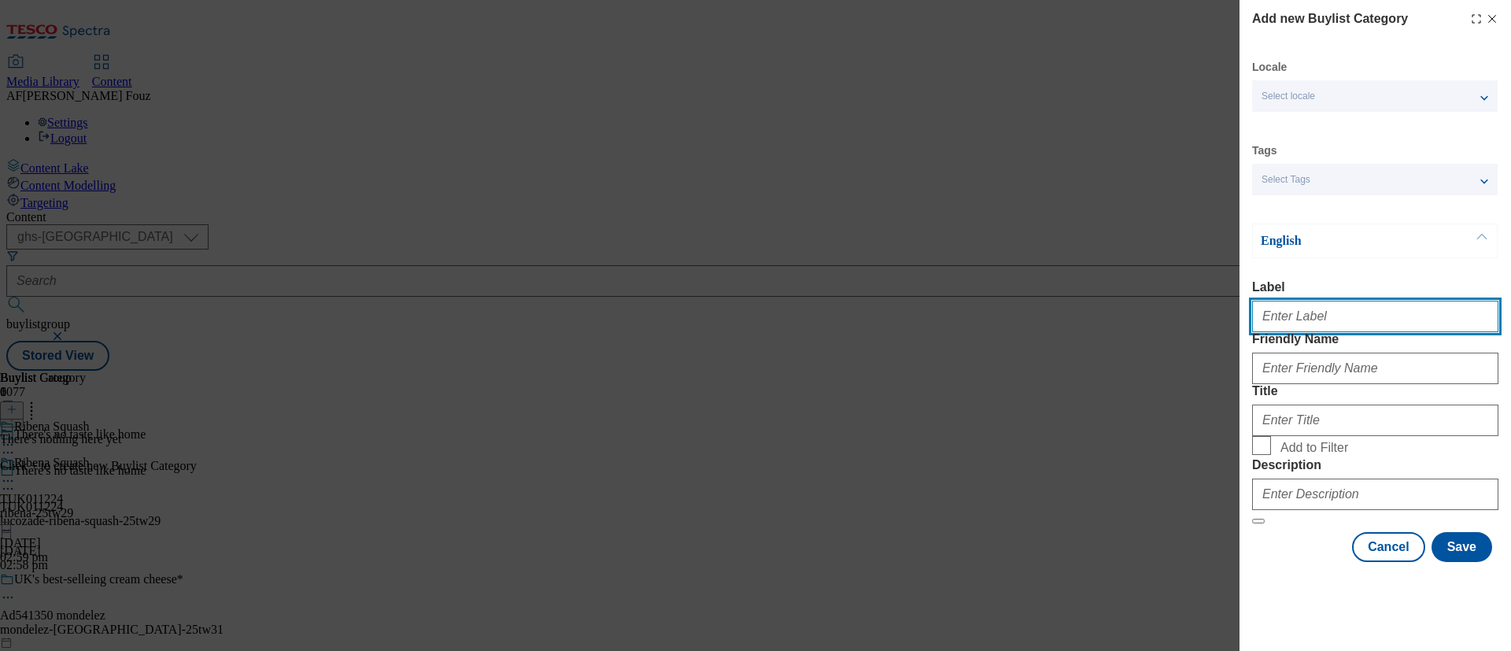
click at [1309, 326] on input "Label" at bounding box center [1375, 316] width 246 height 31
paste input "TUK011224"
type input "TUK011224"
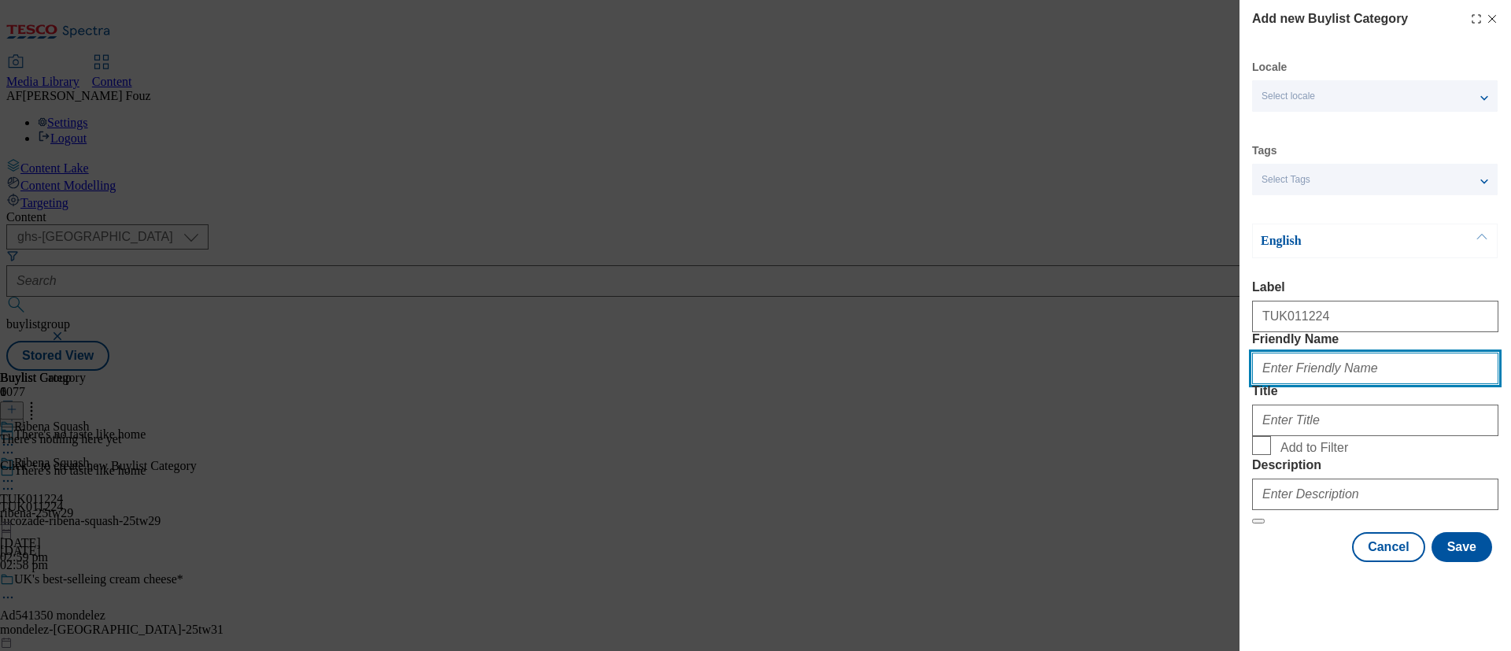
click at [1294, 384] on input "Friendly Name" at bounding box center [1375, 367] width 246 height 31
type input "drink"
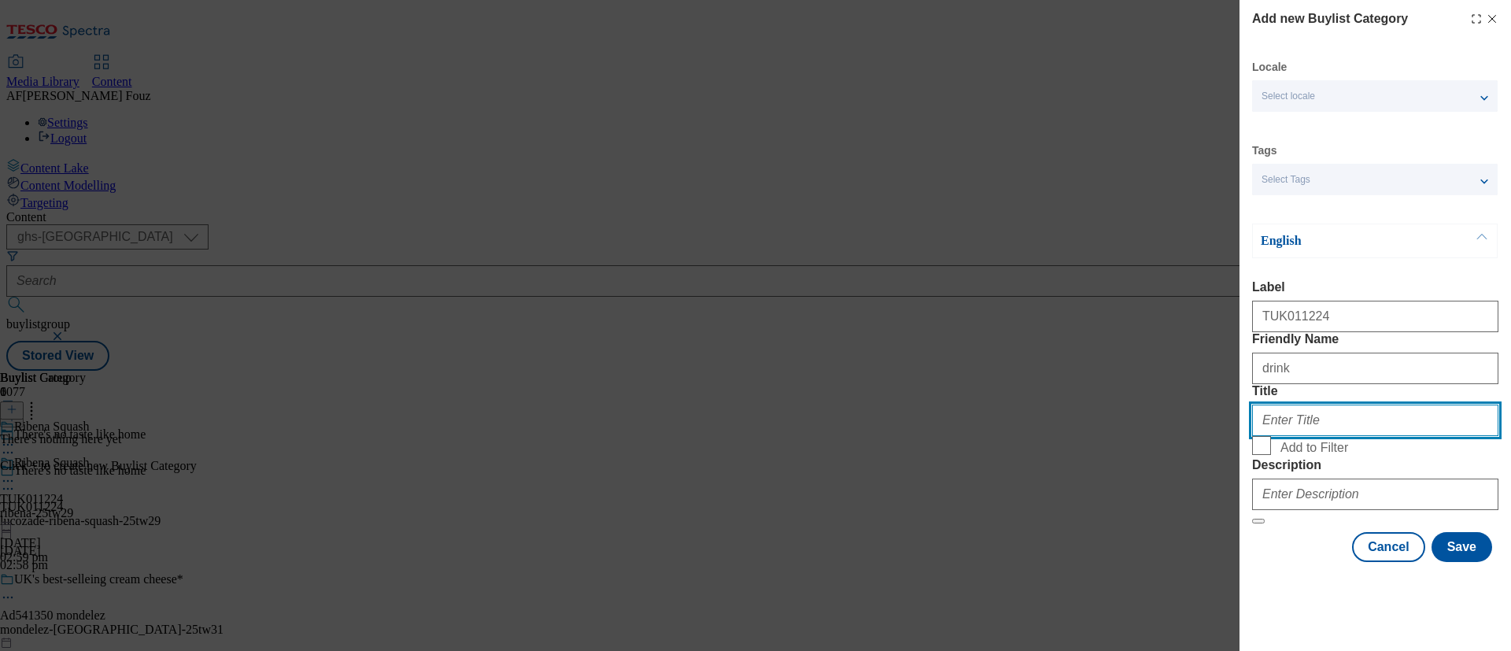
click at [1327, 436] on input "Title" at bounding box center [1375, 419] width 246 height 31
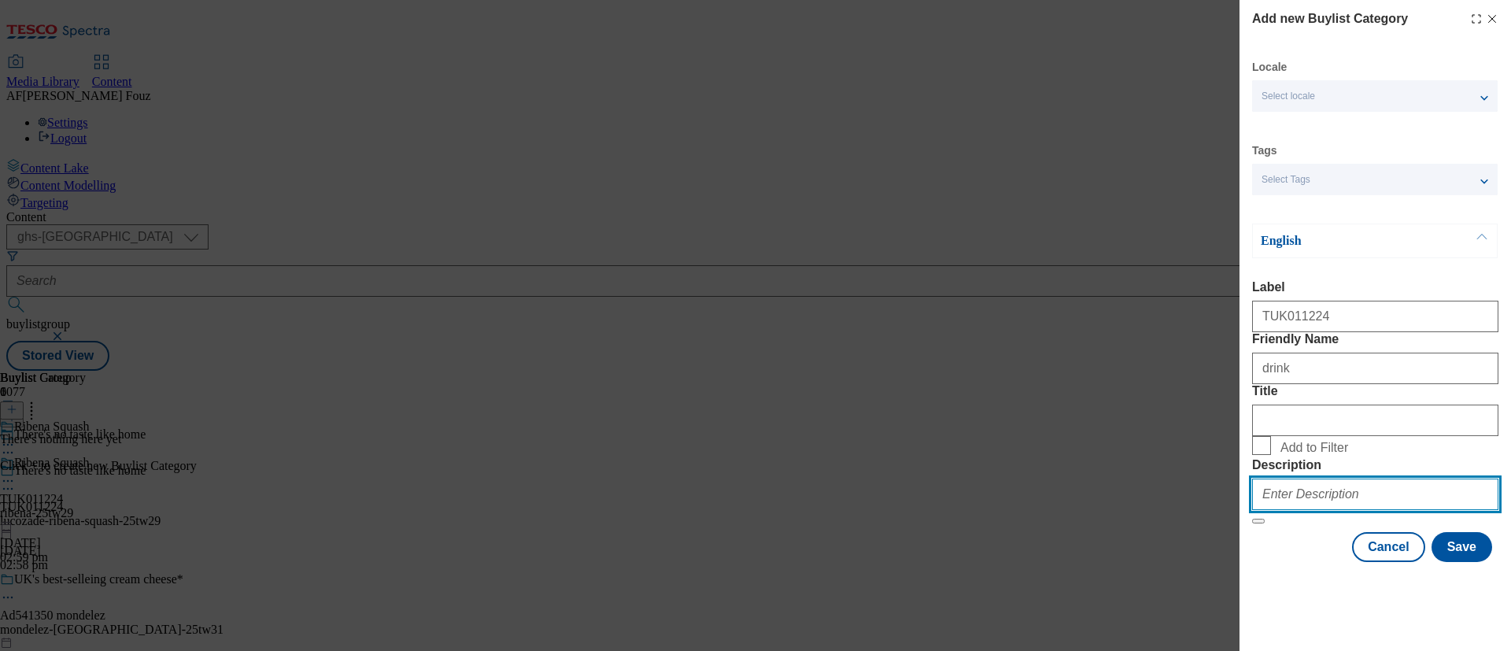
click at [1306, 510] on input "Description" at bounding box center [1375, 493] width 246 height 31
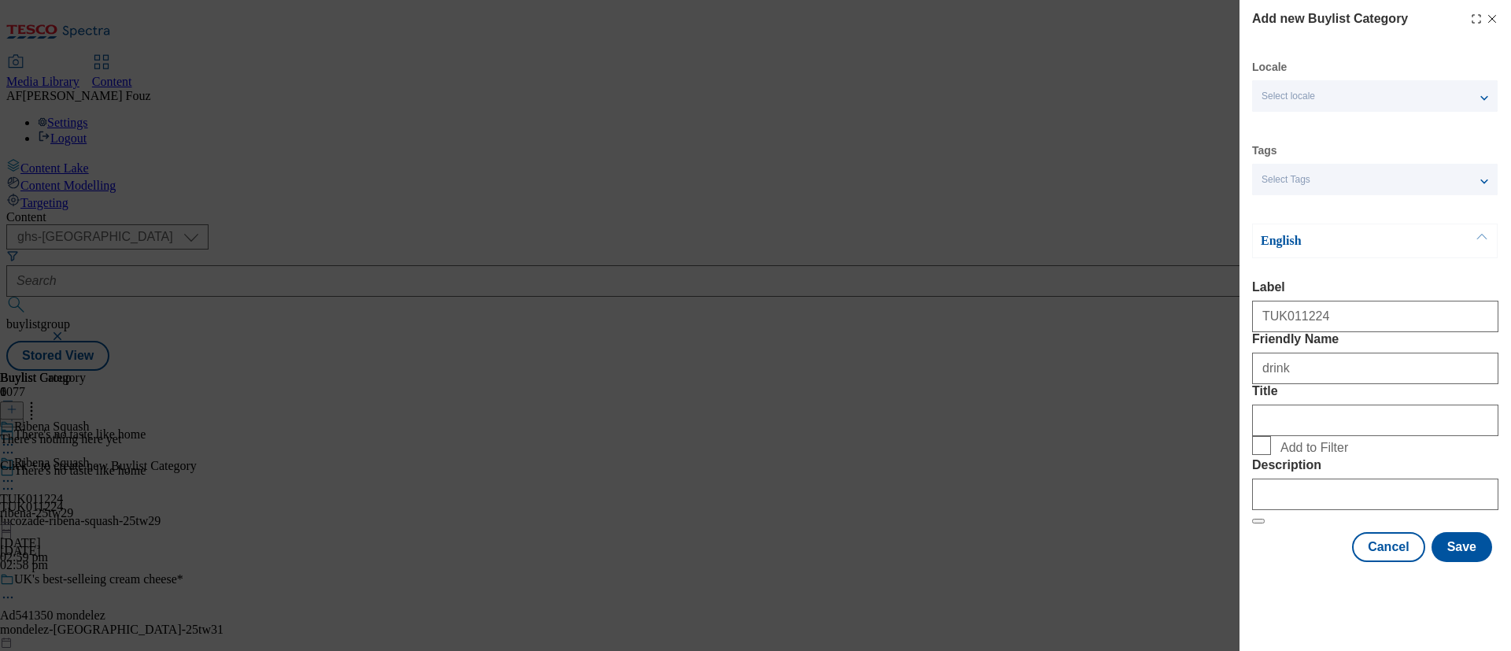
click at [1464, 454] on span "Add to Filter" at bounding box center [1386, 445] width 212 height 19
click at [1271, 454] on input "Add to Filter" at bounding box center [1261, 445] width 19 height 19
click at [1253, 455] on input "Add to Filter" at bounding box center [1261, 445] width 19 height 19
checkbox input "false"
click at [1455, 562] on button "Save" at bounding box center [1461, 547] width 61 height 30
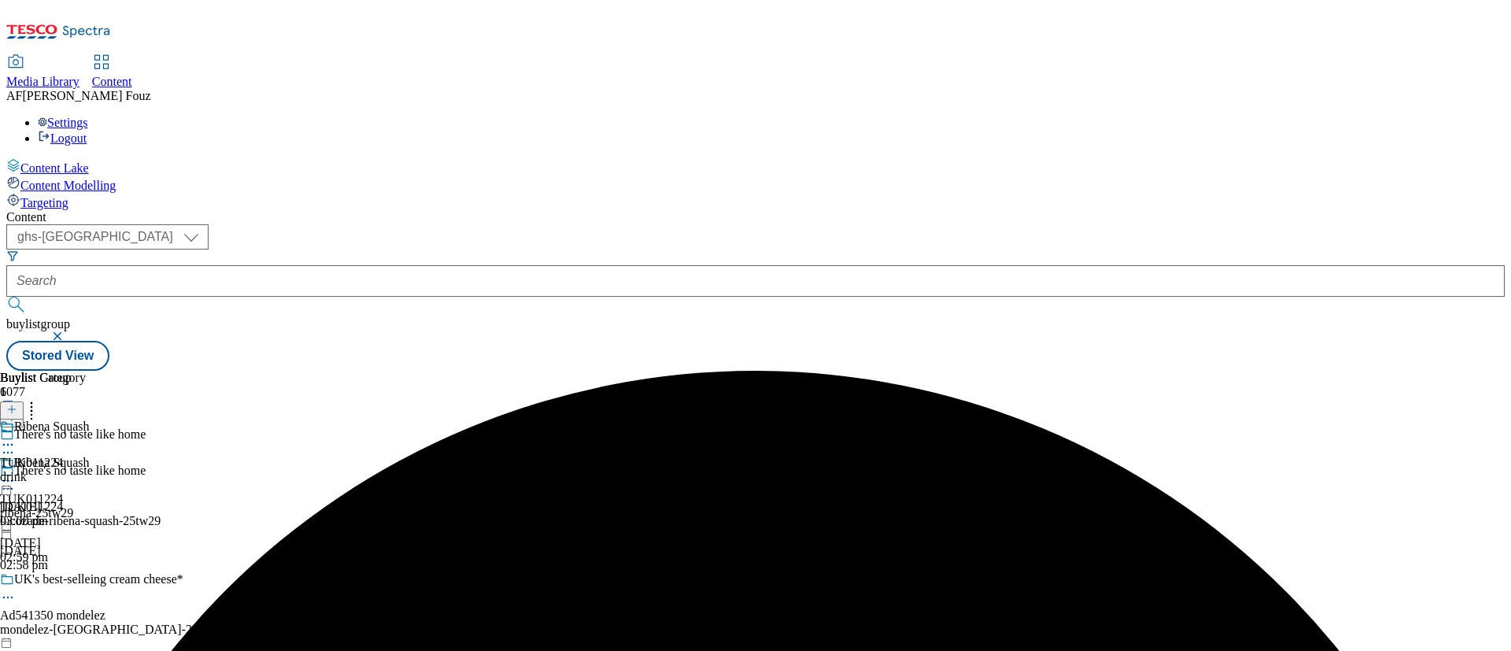
click at [86, 470] on div "drink" at bounding box center [43, 477] width 86 height 14
click at [86, 506] on div "drink" at bounding box center [43, 513] width 86 height 14
click at [17, 404] on icon at bounding box center [11, 409] width 11 height 11
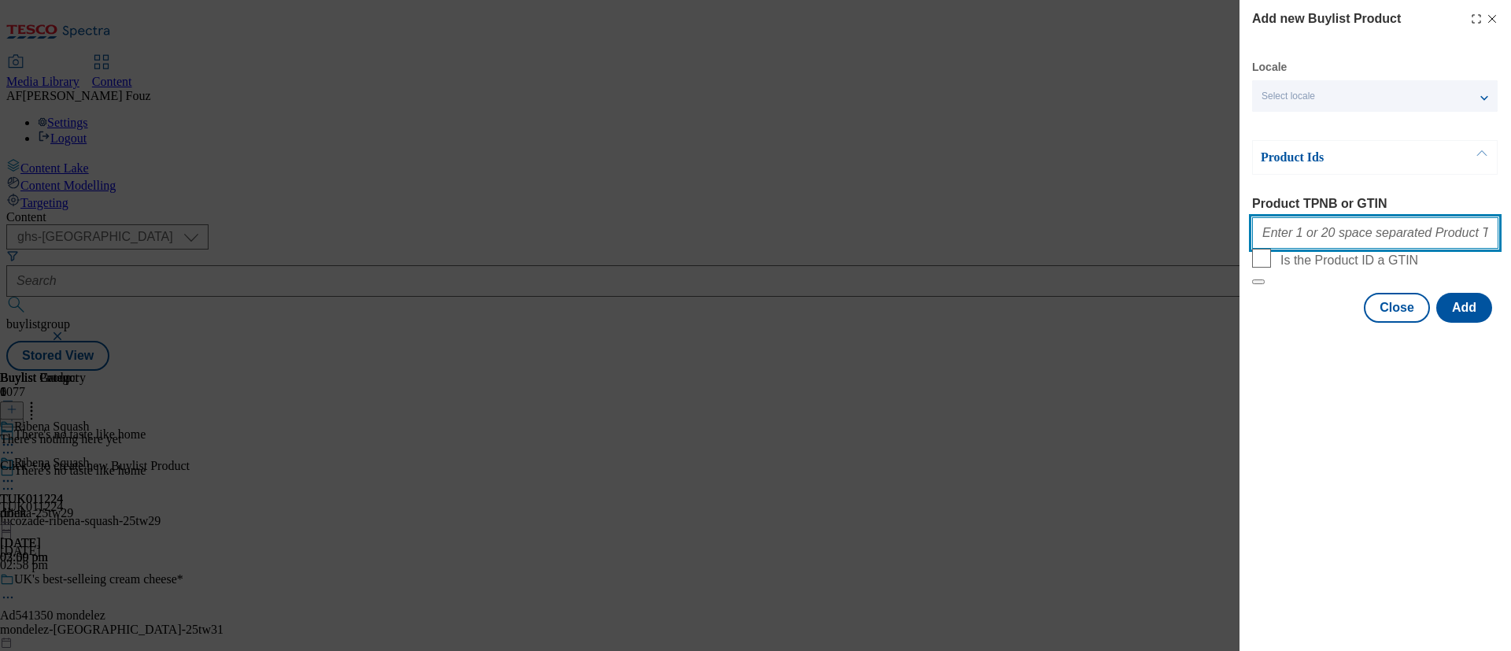
click at [1323, 243] on input "Product TPNB or GTIN" at bounding box center [1375, 232] width 246 height 31
paste input "87869728 87689146 78938954 78664736 78664696 78938914 84793482 79855324 5520616…"
type input "87869728 87689146 78938954 78664736 78664696 78938914 84793482 79855324 5520616…"
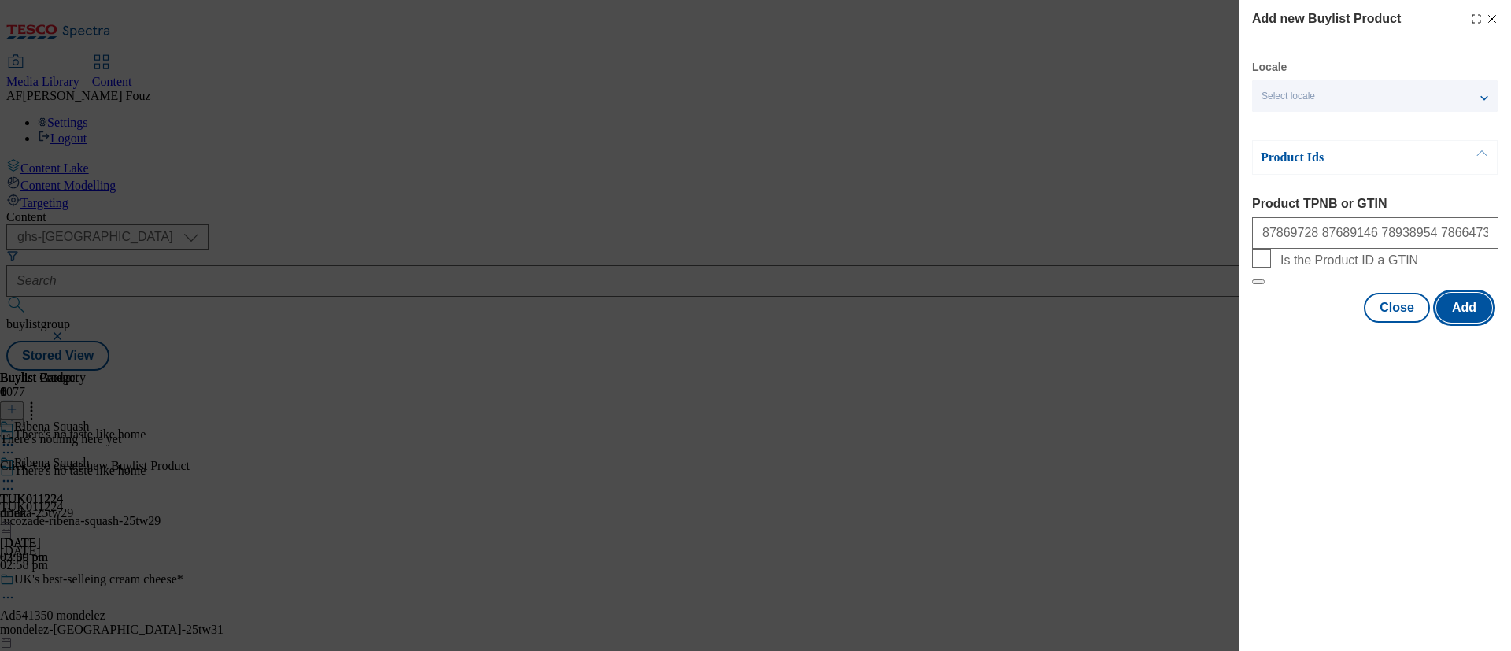
click at [1469, 323] on button "Add" at bounding box center [1464, 308] width 56 height 30
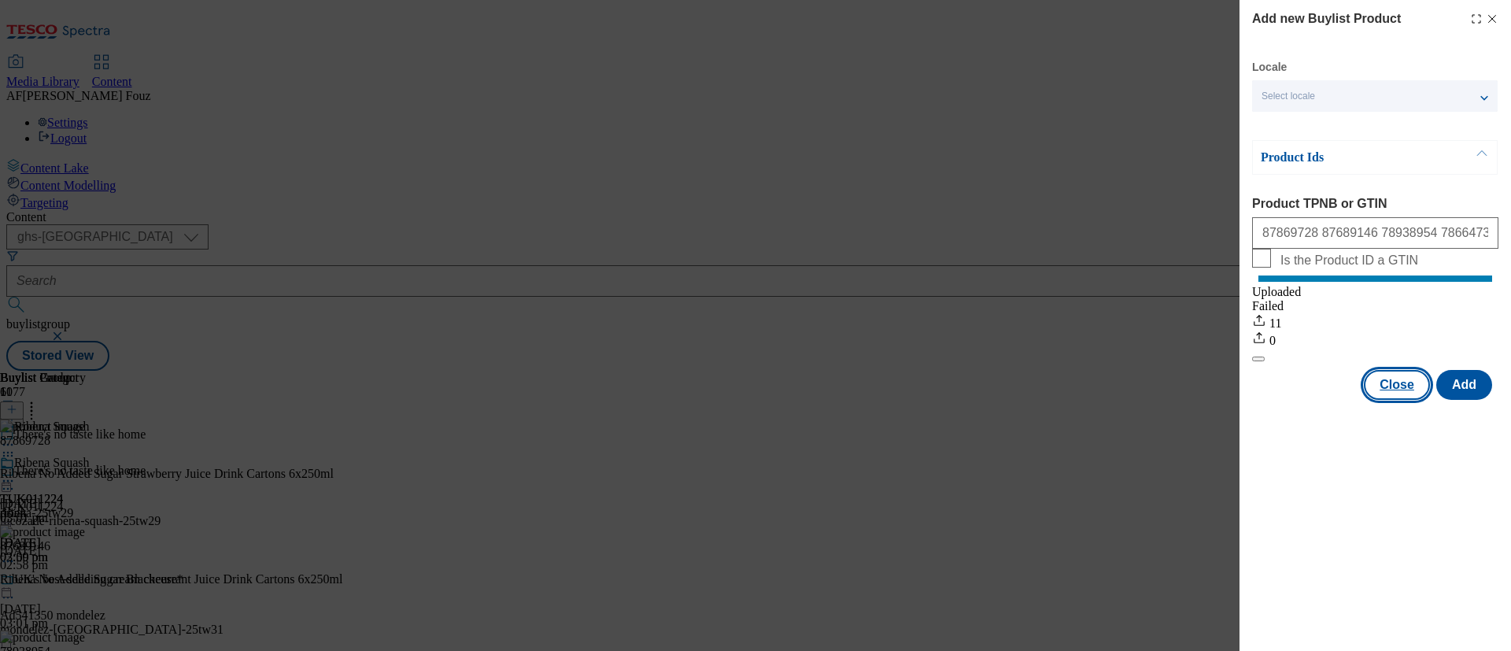
click at [1396, 400] on button "Close" at bounding box center [1396, 385] width 66 height 30
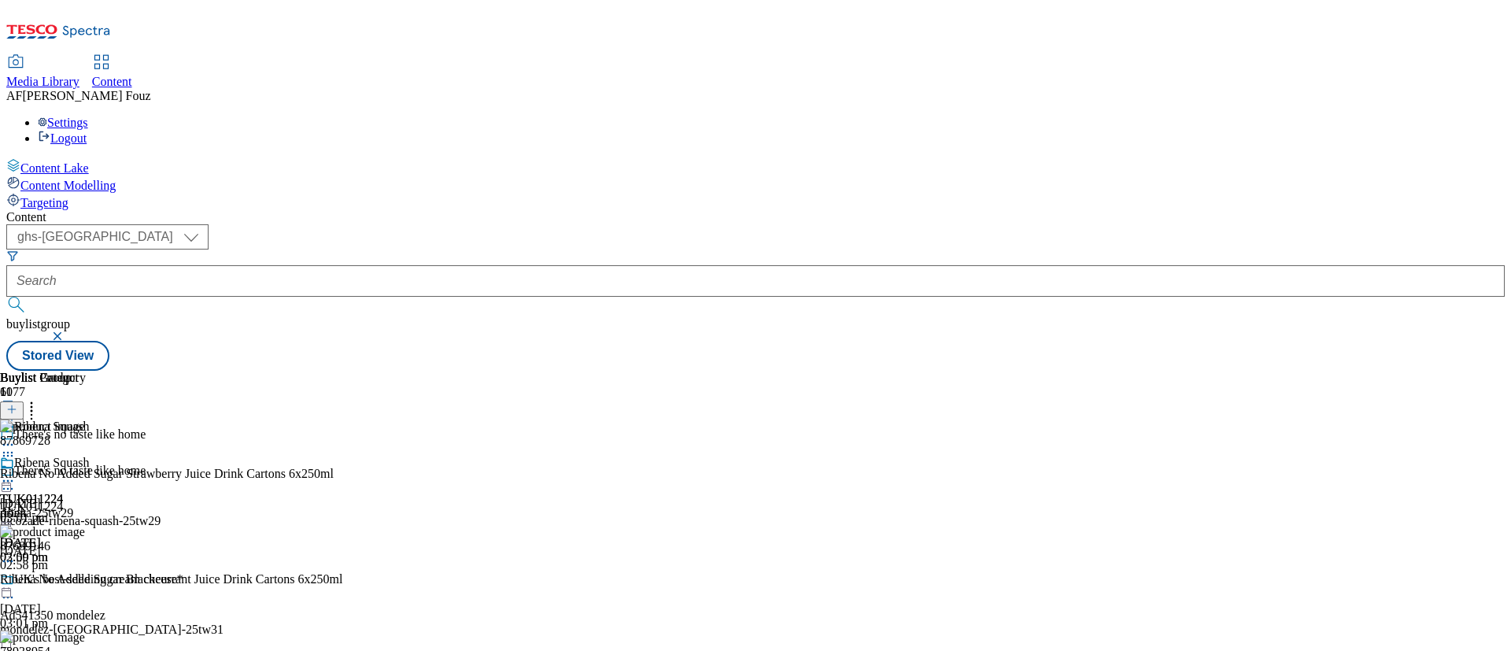
click at [86, 456] on div "TUK011224 drink [DATE] 03:00 pm" at bounding box center [43, 510] width 86 height 109
click at [6, 480] on circle at bounding box center [4, 481] width 2 height 2
click at [92, 577] on button "Preview" at bounding box center [61, 586] width 61 height 18
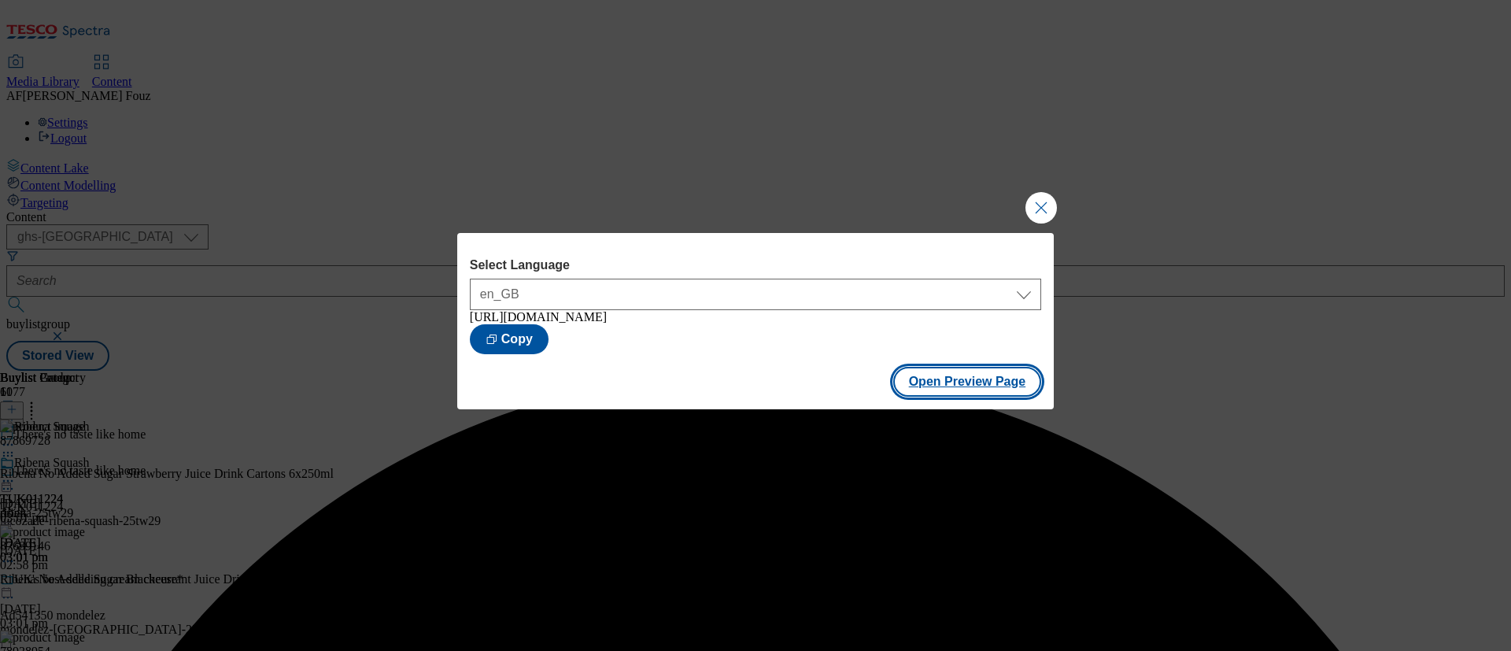
click at [978, 386] on button "Open Preview Page" at bounding box center [967, 382] width 149 height 30
click at [1039, 204] on button "Close Modal" at bounding box center [1040, 207] width 31 height 31
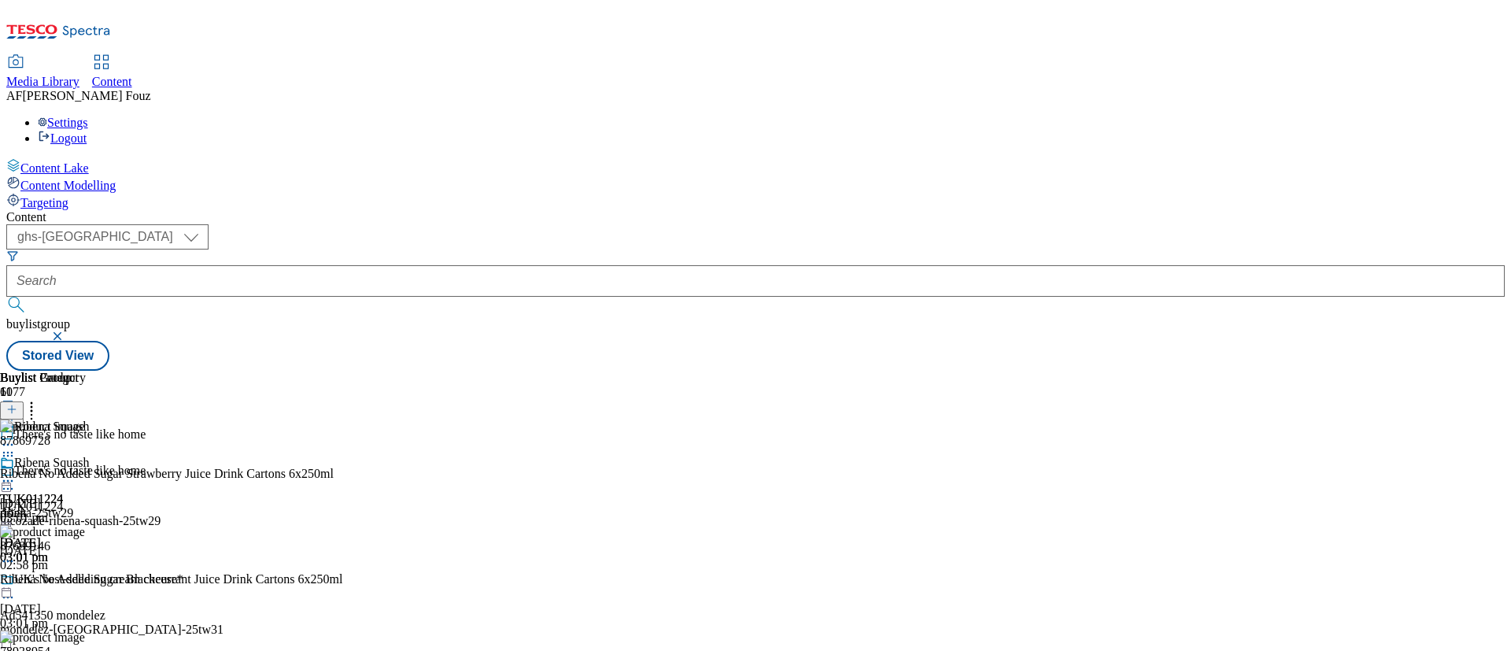
click at [16, 473] on icon at bounding box center [8, 481] width 16 height 16
click at [101, 599] on span "Un-preview" at bounding box center [75, 605] width 53 height 12
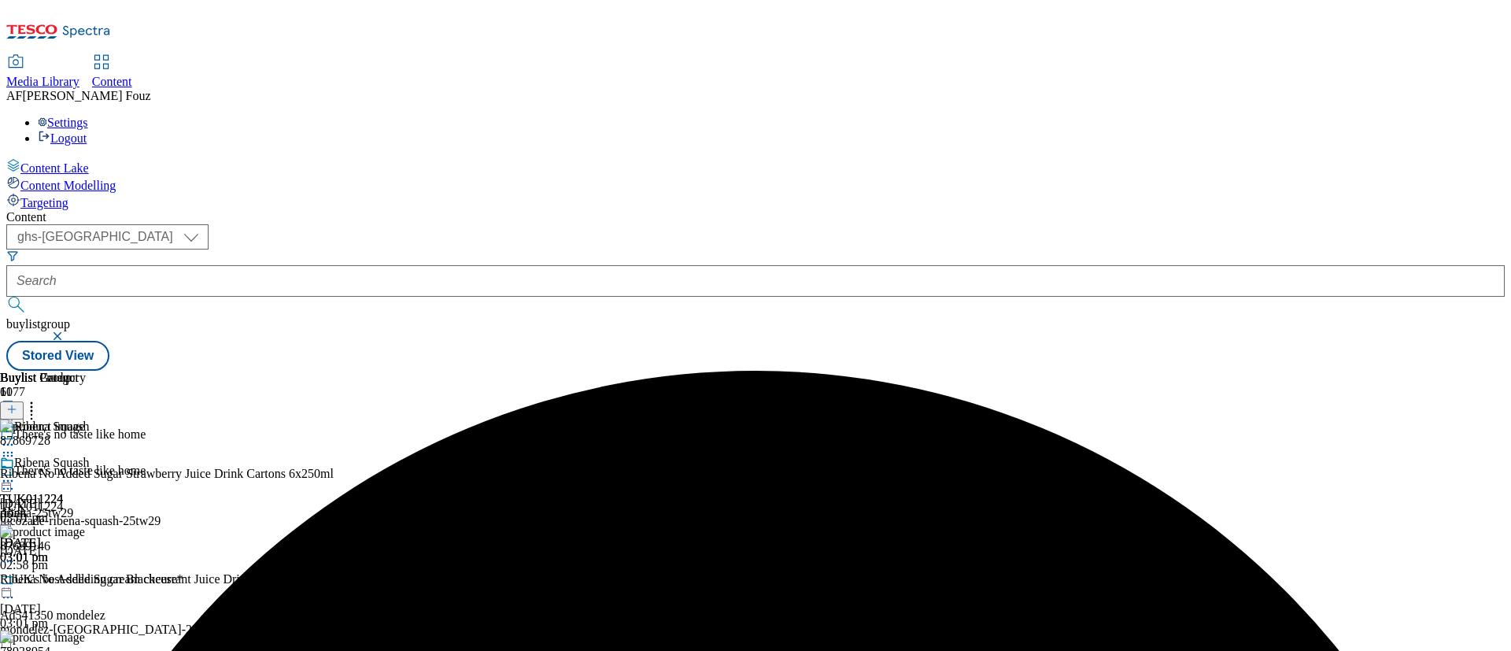
click at [16, 473] on icon at bounding box center [8, 481] width 16 height 16
click at [39, 399] on icon at bounding box center [32, 407] width 16 height 16
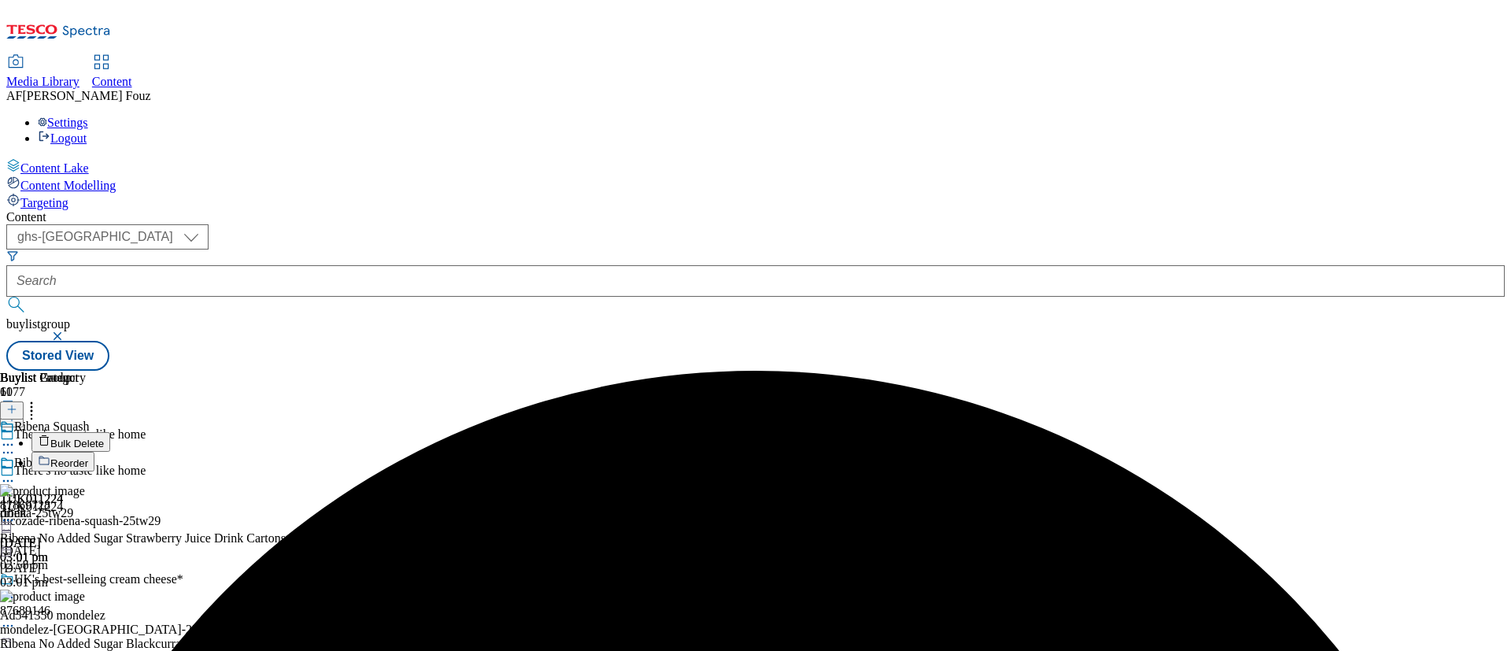
click at [88, 457] on span "Reorder" at bounding box center [69, 463] width 38 height 12
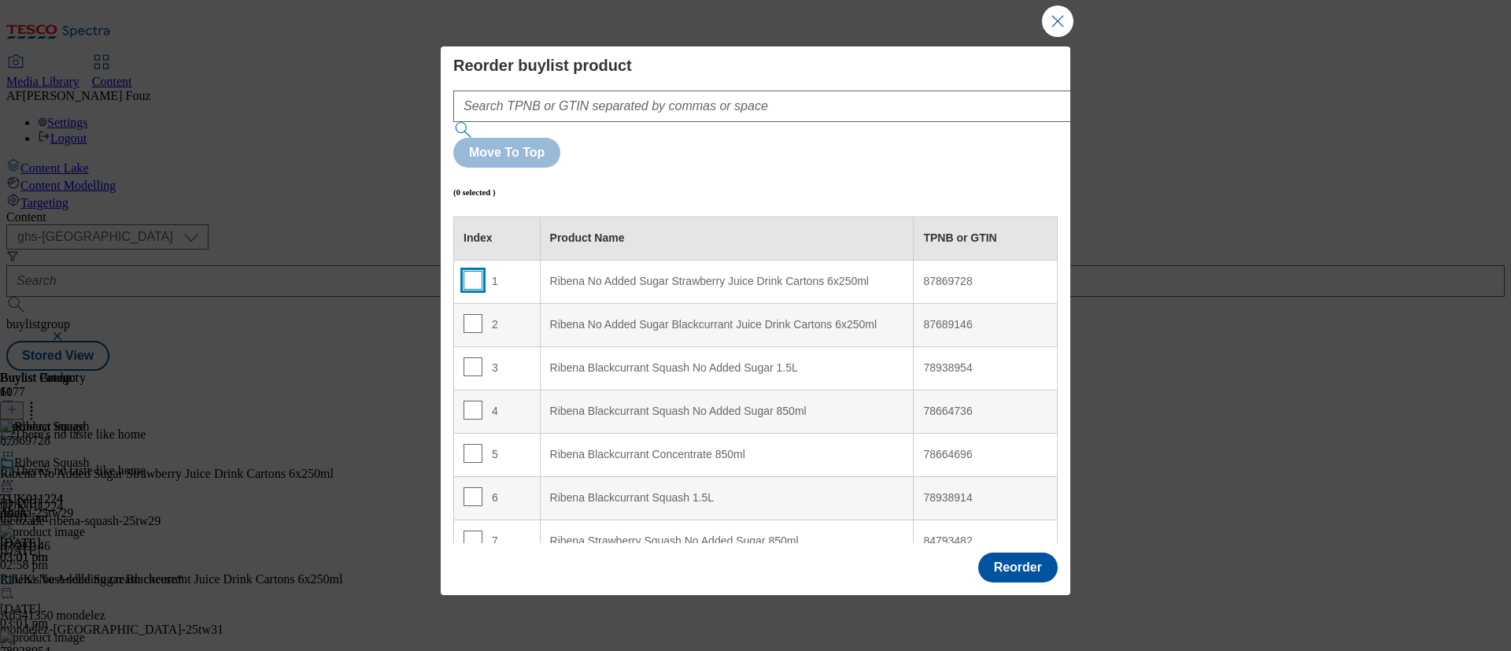
click at [478, 271] on input "Modal" at bounding box center [472, 280] width 19 height 19
checkbox input "true"
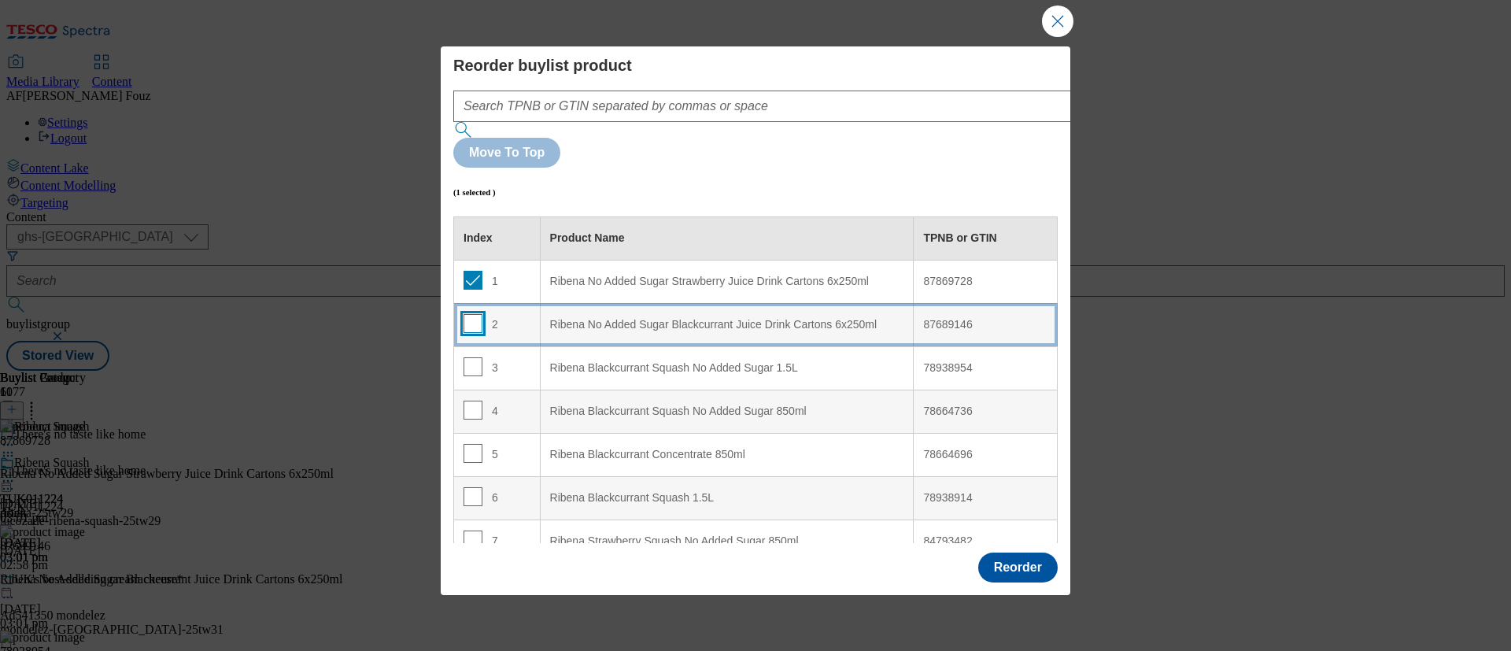
click at [467, 314] on input "Modal" at bounding box center [472, 323] width 19 height 19
checkbox input "true"
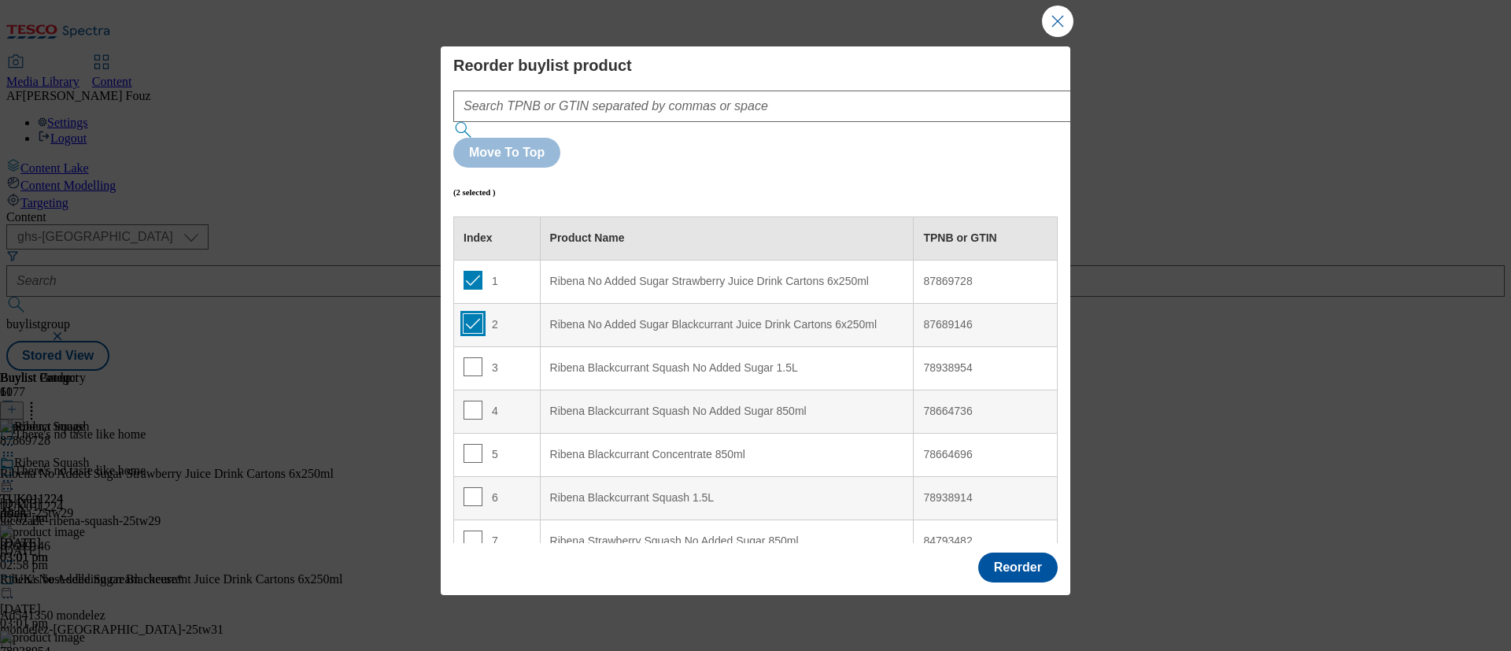
scroll to position [155, 0]
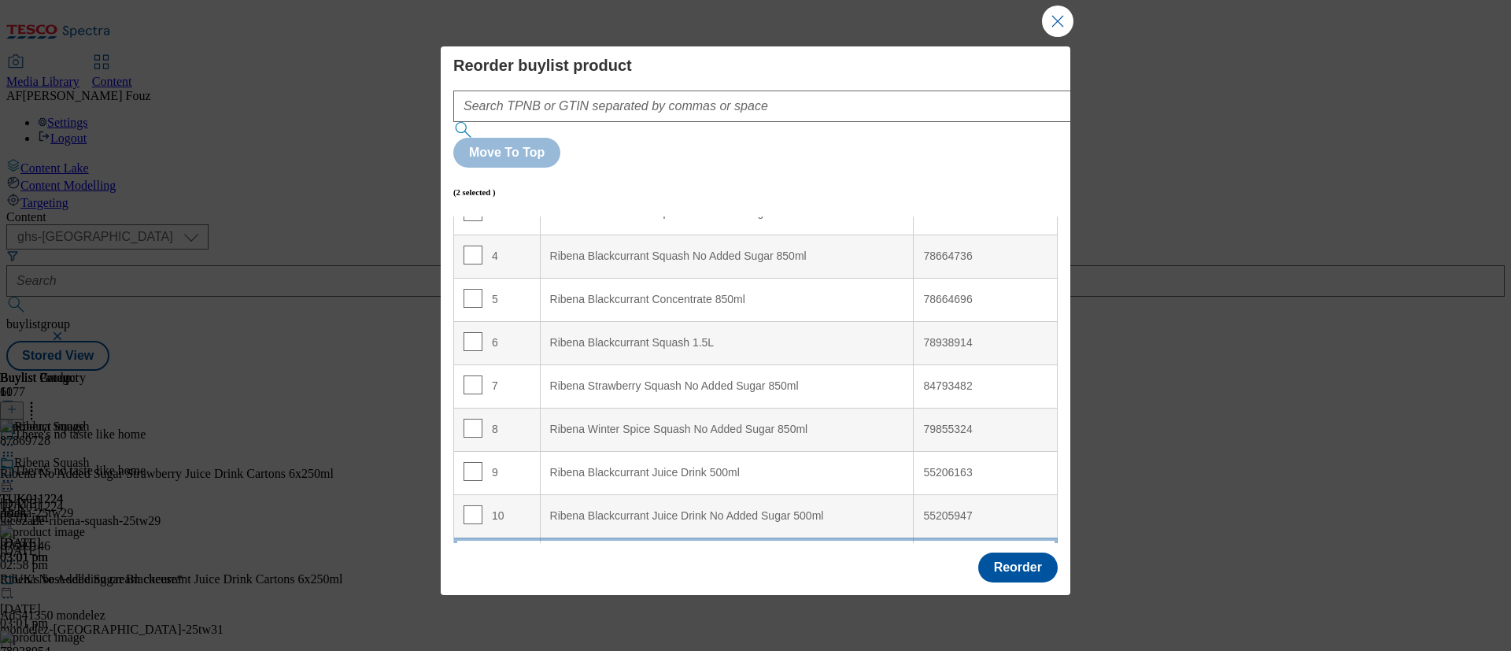
click at [589, 552] on div "Ribena Blackcurrant 4 x 500ml" at bounding box center [727, 559] width 354 height 14
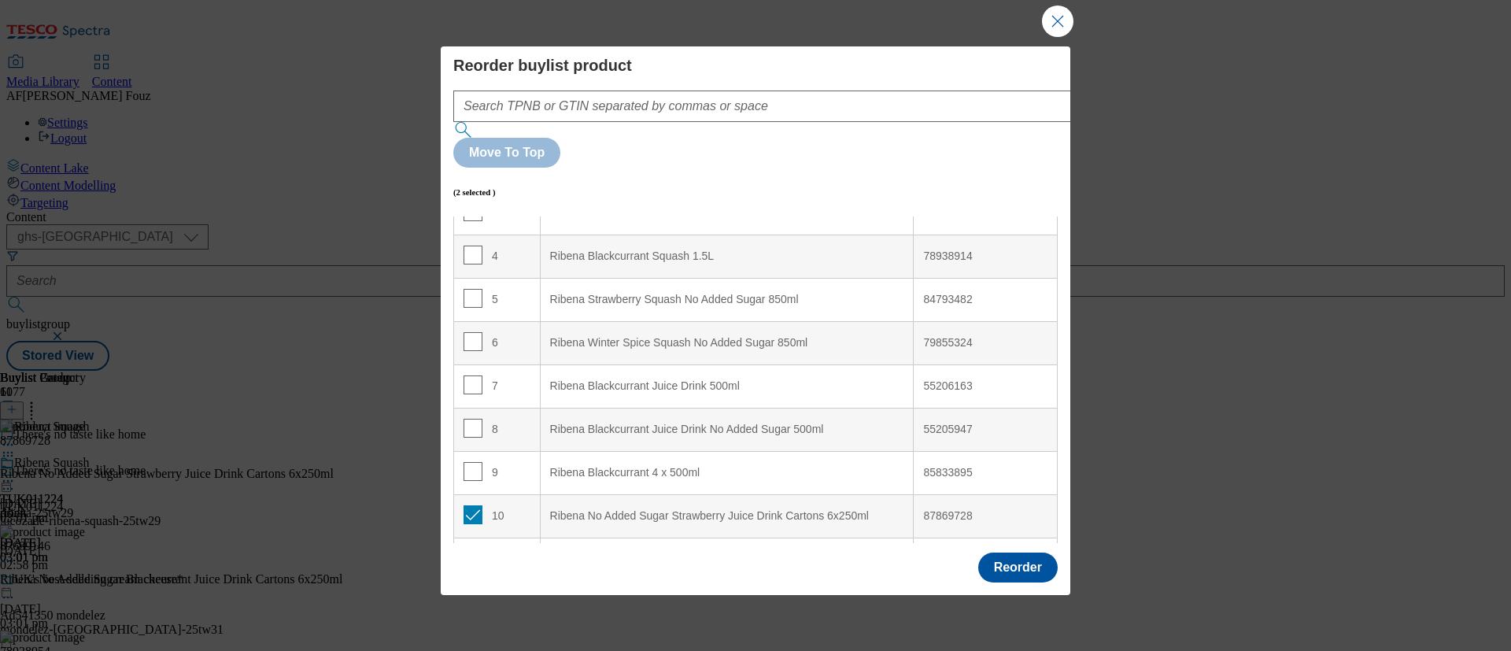
click at [978, 559] on div "Reorder" at bounding box center [1017, 567] width 79 height 30
click at [1020, 556] on button "Reorder" at bounding box center [1017, 567] width 79 height 30
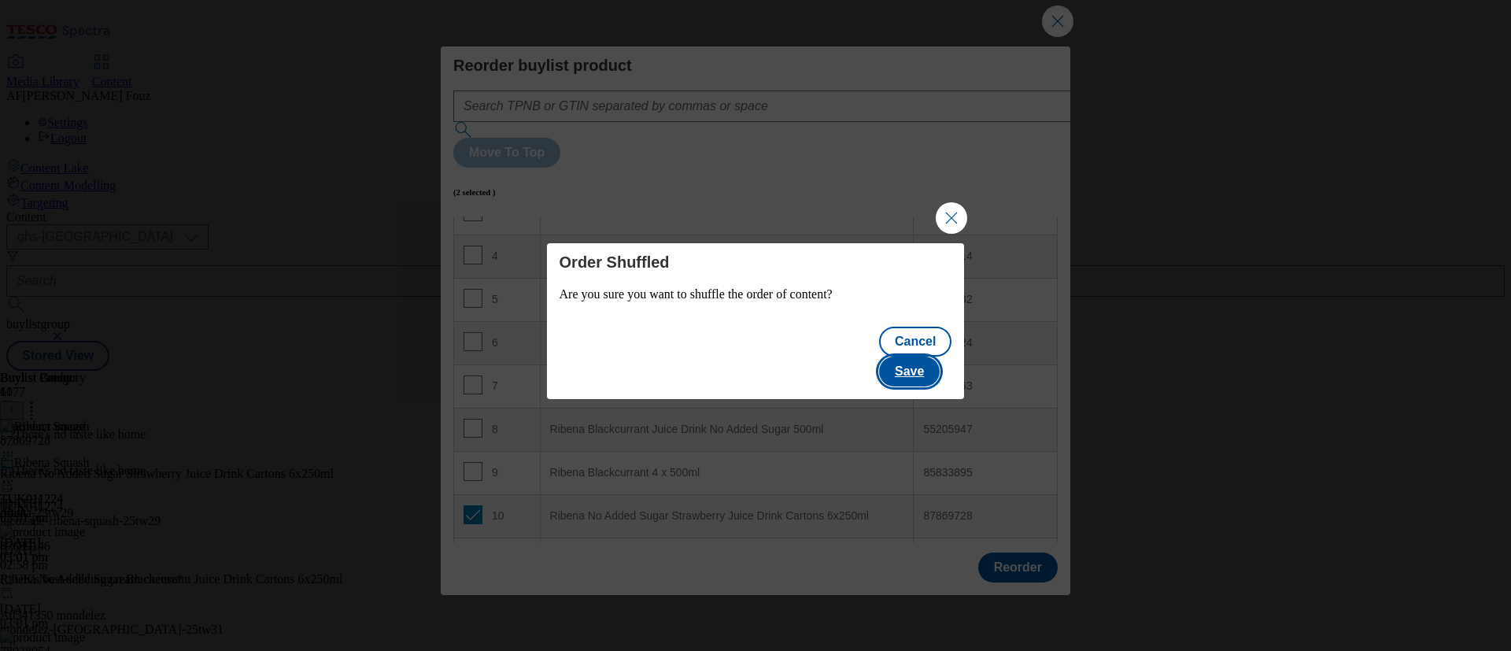
click at [902, 356] on button "Save" at bounding box center [909, 371] width 61 height 30
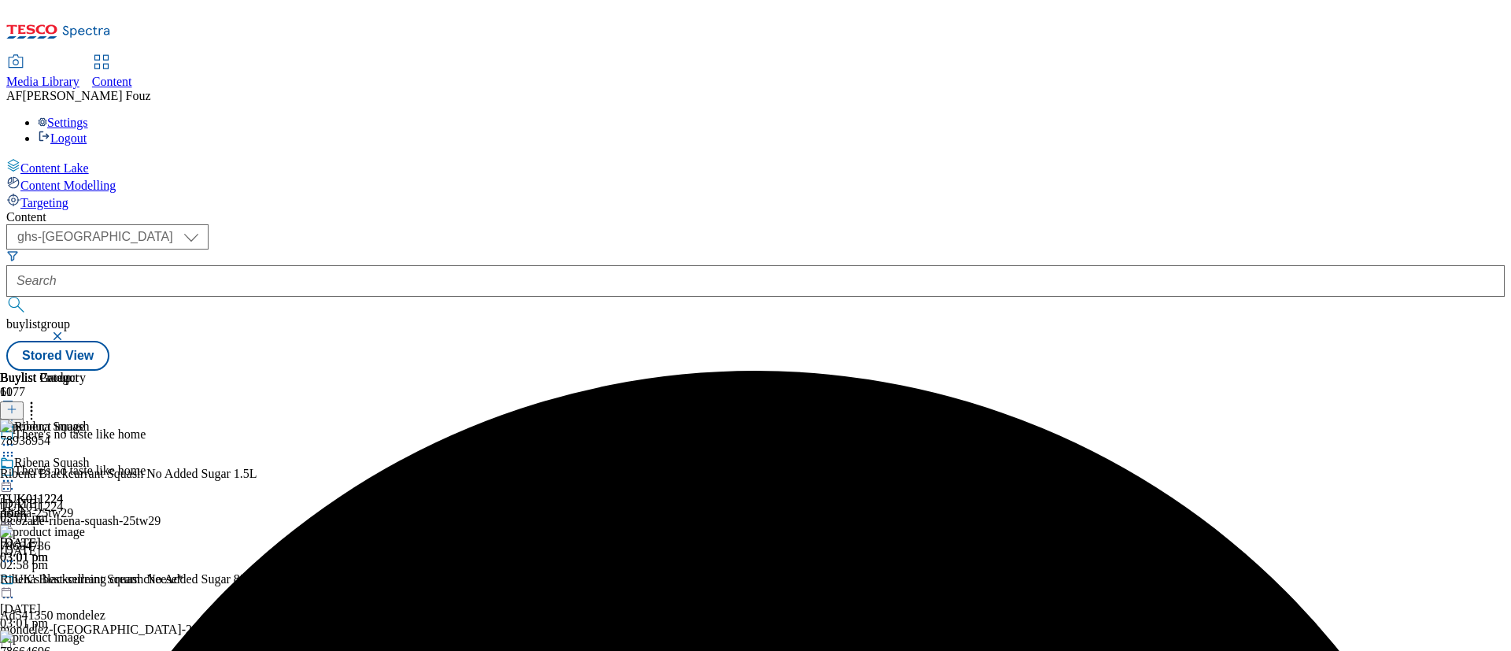
click at [16, 473] on icon at bounding box center [8, 481] width 16 height 16
click at [86, 581] on span "Preview" at bounding box center [67, 587] width 37 height 12
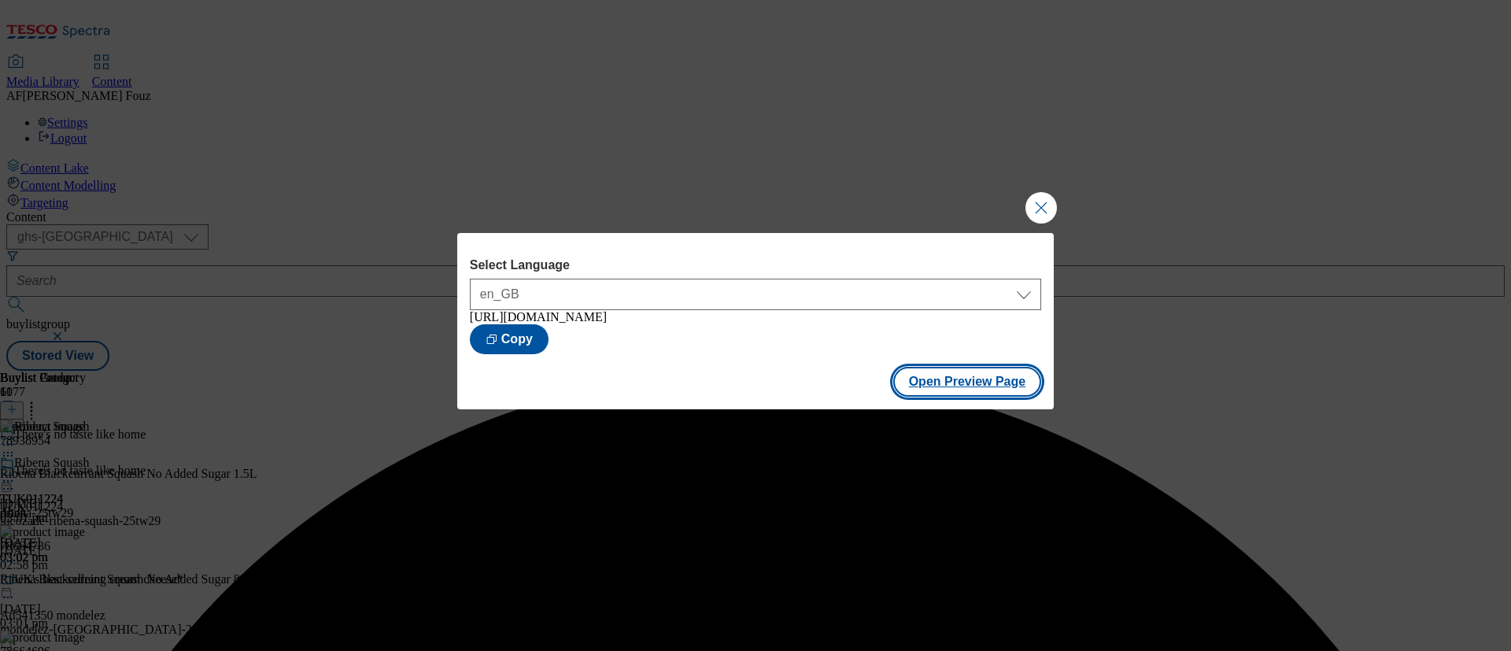
click at [946, 387] on button "Open Preview Page" at bounding box center [967, 382] width 149 height 30
click at [1039, 194] on button "Close Modal" at bounding box center [1040, 207] width 31 height 31
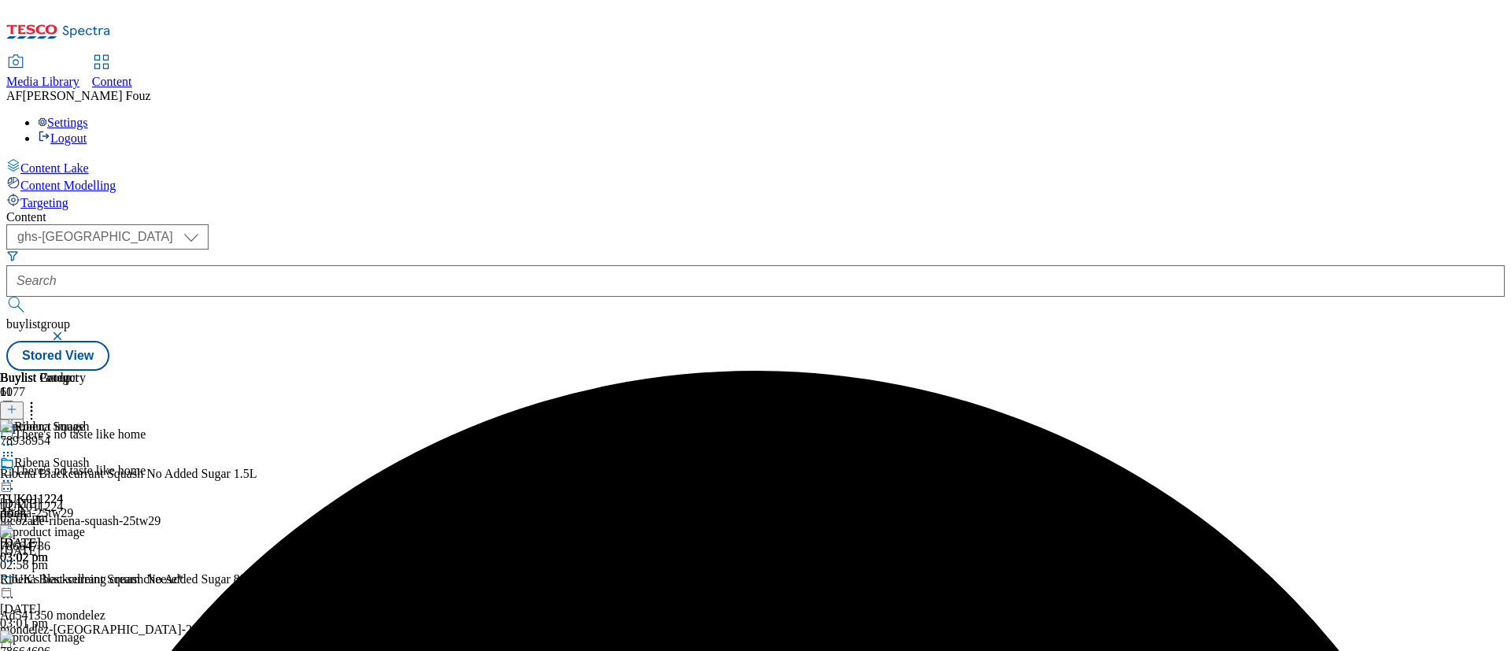
click at [39, 399] on icon at bounding box center [32, 407] width 16 height 16
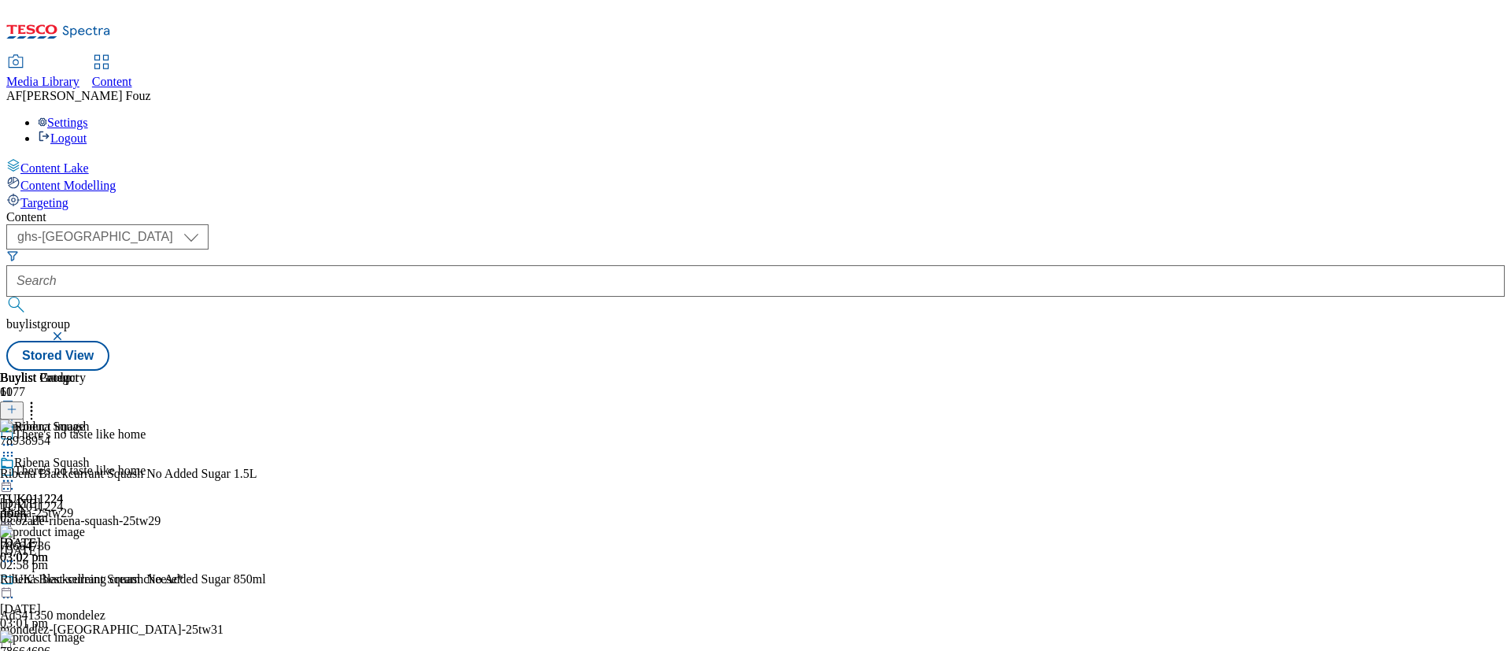
click at [39, 399] on icon at bounding box center [32, 407] width 16 height 16
click at [797, 224] on div "( optional ) ghs-roi ghs-[GEOGRAPHIC_DATA] ghs-uk buylistgroup Stored View" at bounding box center [755, 297] width 1498 height 146
click at [16, 473] on icon at bounding box center [8, 481] width 16 height 16
click at [83, 635] on span "Publish" at bounding box center [66, 641] width 35 height 12
